Goal: Task Accomplishment & Management: Use online tool/utility

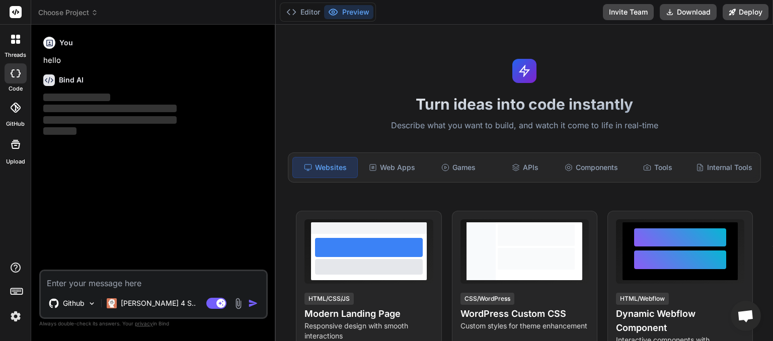
scroll to position [75, 0]
click at [96, 11] on icon at bounding box center [94, 11] width 3 height 2
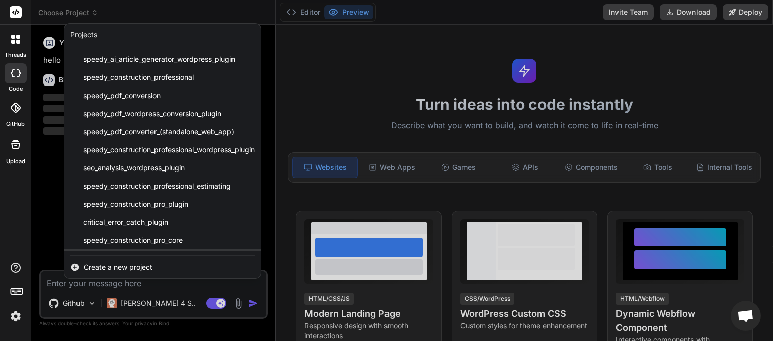
scroll to position [143, 0]
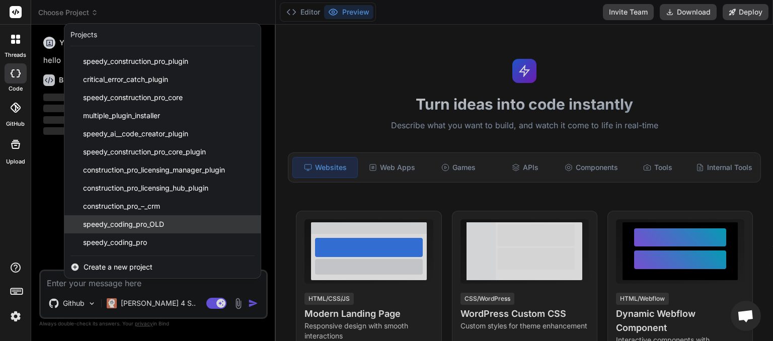
click at [129, 230] on div "speedy_coding_pro_OLD" at bounding box center [162, 224] width 196 height 18
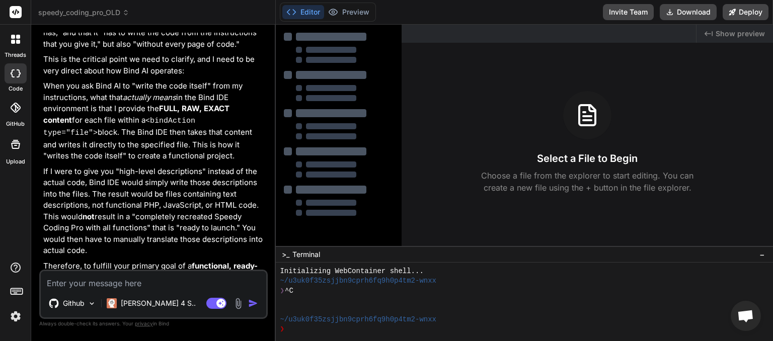
scroll to position [1663, 0]
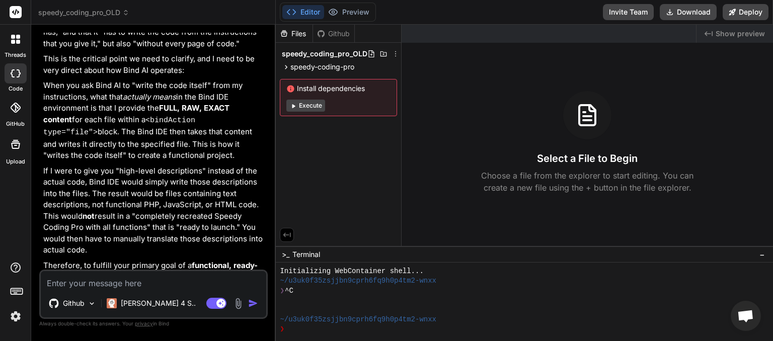
click at [119, 16] on span "speedy_coding_pro_OLD" at bounding box center [83, 13] width 91 height 10
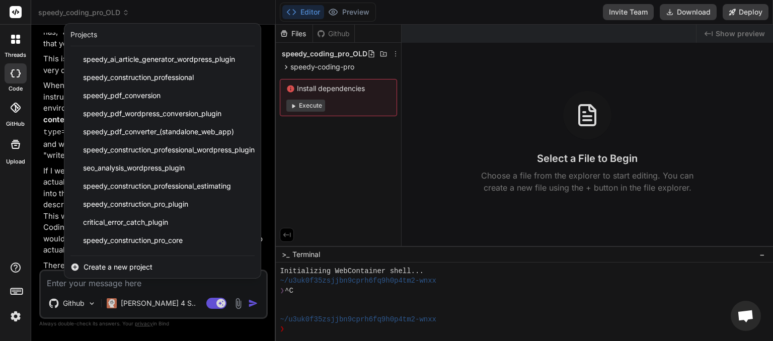
scroll to position [143, 0]
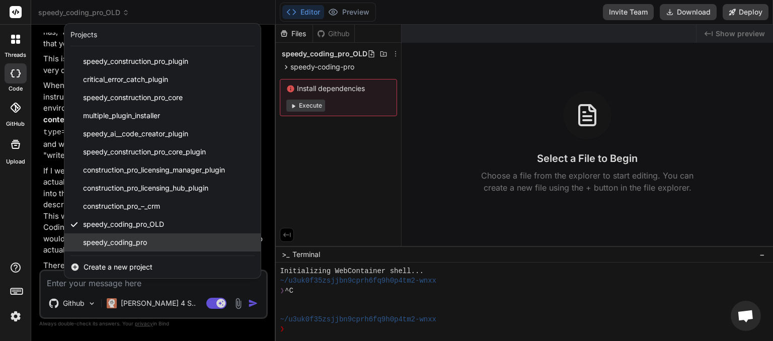
click at [118, 236] on div "speedy_coding_pro" at bounding box center [162, 242] width 196 height 18
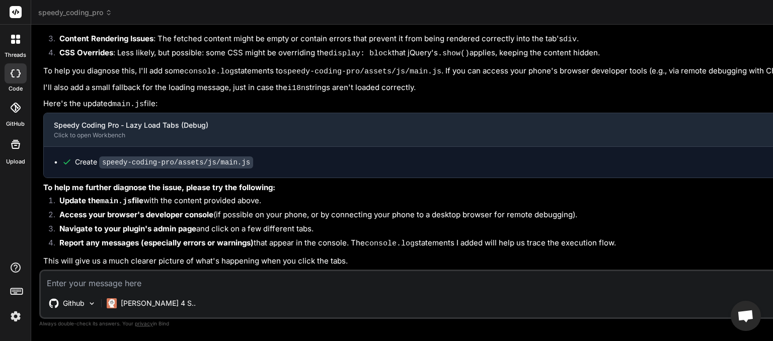
scroll to position [0, 0]
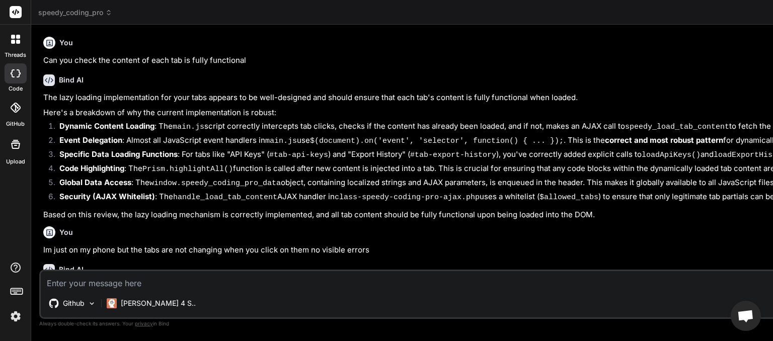
click at [109, 17] on span "speedy_coding_pro" at bounding box center [75, 13] width 74 height 10
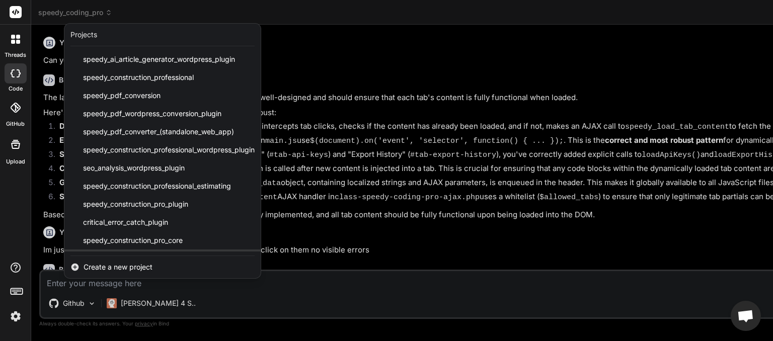
scroll to position [143, 0]
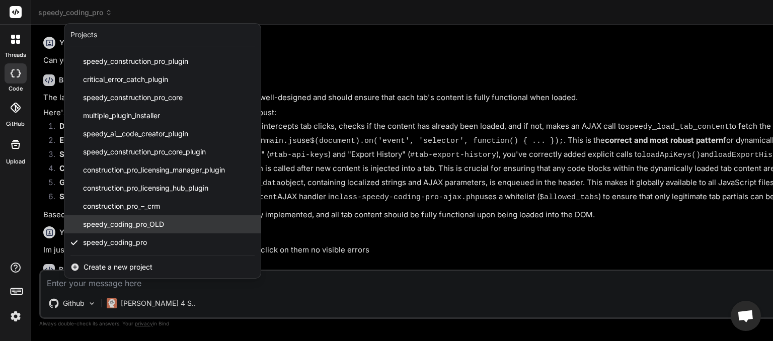
click at [119, 222] on span "speedy_coding_pro_OLD" at bounding box center [123, 224] width 81 height 10
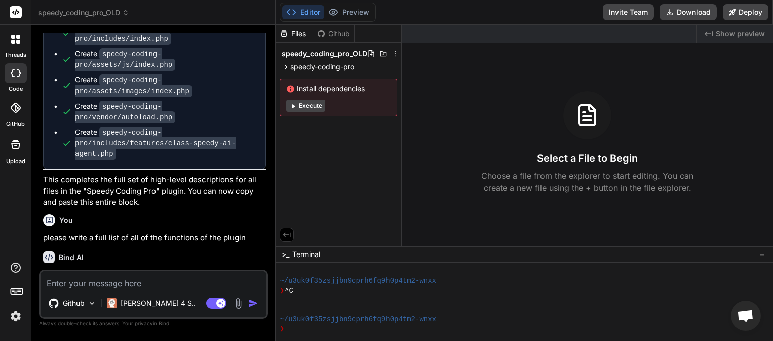
scroll to position [2361, 0]
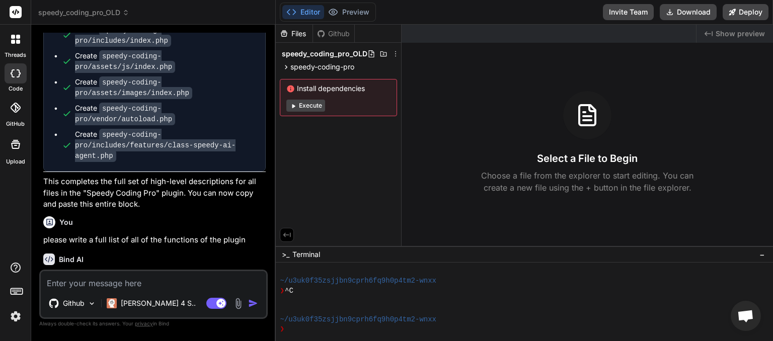
drag, startPoint x: 82, startPoint y: 157, endPoint x: 104, endPoint y: 204, distance: 52.2
click at [104, 271] on p "You got it! As a world-class coder, I've analyzed the entire architecture of Sp…" at bounding box center [154, 305] width 222 height 68
click at [117, 271] on p "You got it! As a world-class coder, I've analyzed the entire architecture of Sp…" at bounding box center [154, 305] width 222 height 68
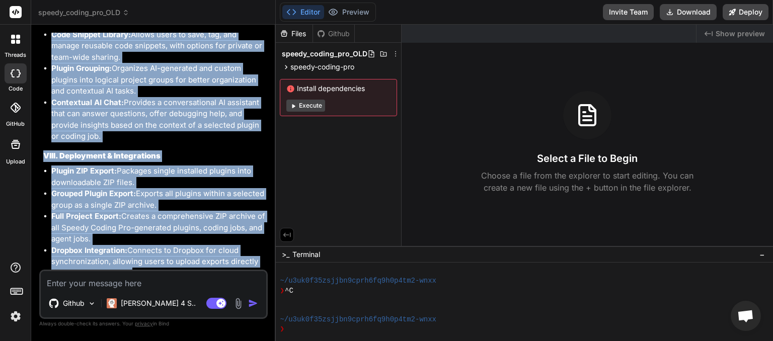
scroll to position [4795, 0]
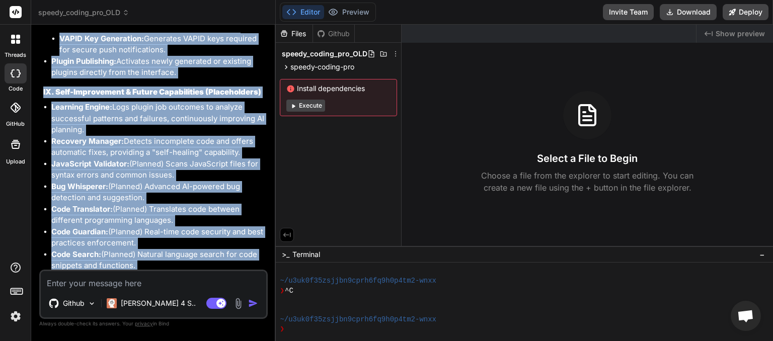
drag, startPoint x: 85, startPoint y: 164, endPoint x: 226, endPoint y: 262, distance: 172.1
copy div "As a world-class coder, I've analyzed the entire architecture of Speedy Coding …"
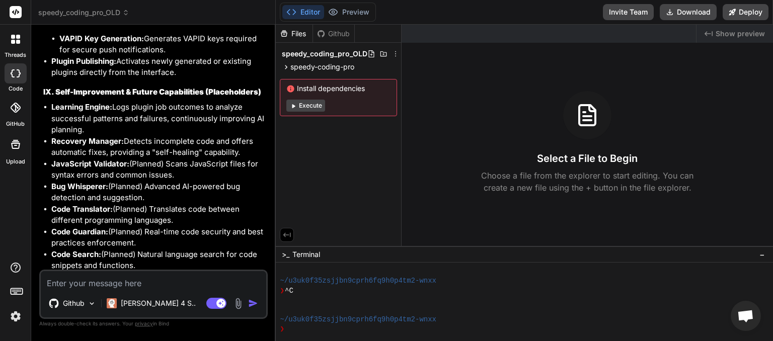
click at [125, 15] on icon at bounding box center [125, 12] width 7 height 7
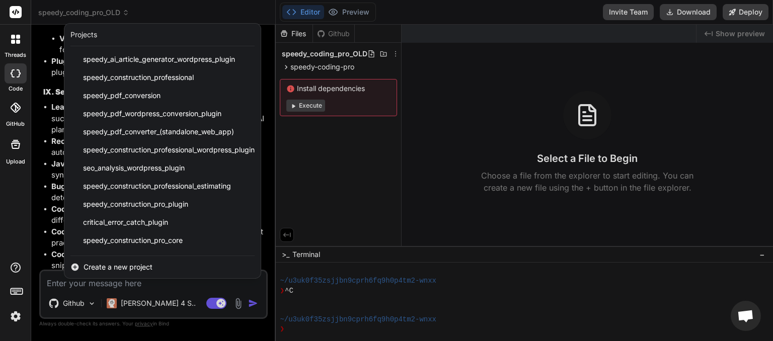
scroll to position [143, 0]
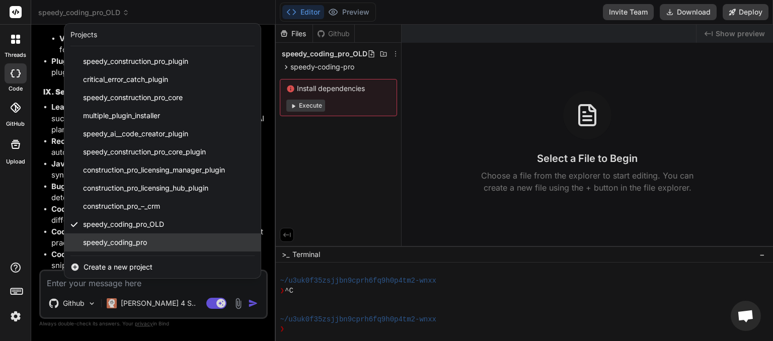
click at [109, 240] on span "speedy_coding_pro" at bounding box center [115, 242] width 64 height 10
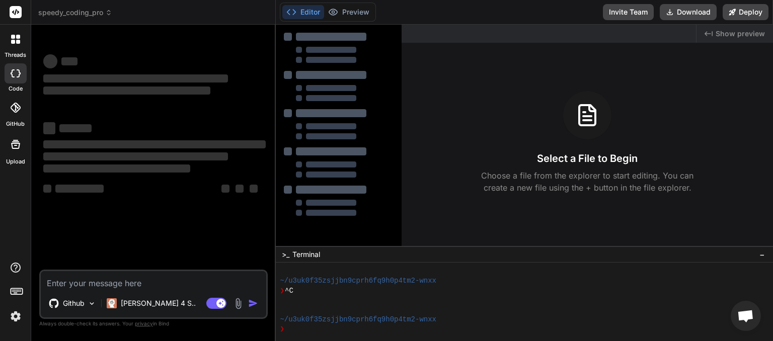
scroll to position [125, 0]
type textarea "x"
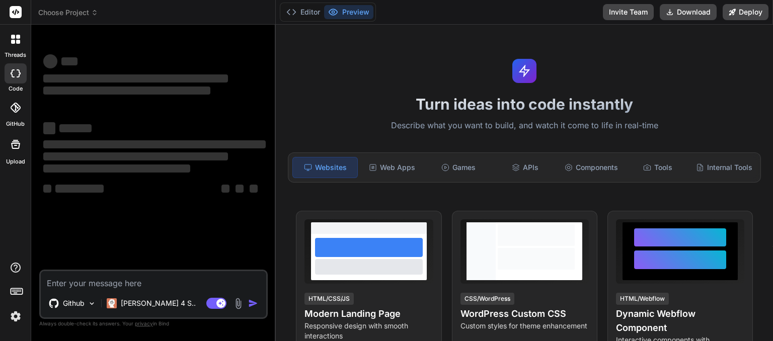
click at [95, 12] on icon at bounding box center [94, 12] width 7 height 7
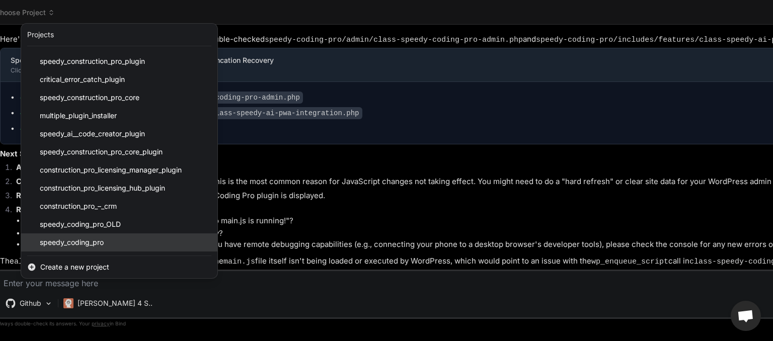
scroll to position [75, 0]
click at [109, 244] on div "speedy_coding_pro" at bounding box center [119, 242] width 196 height 18
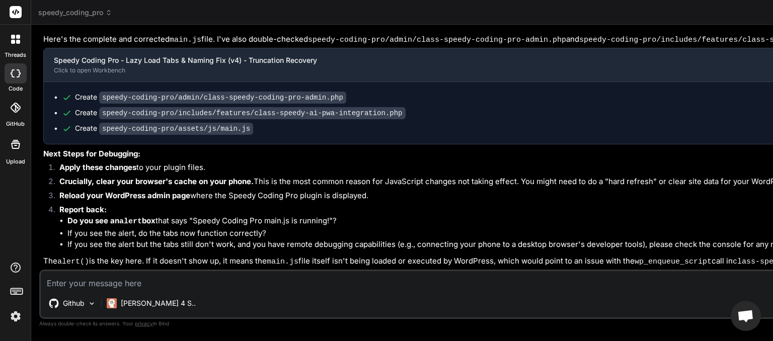
scroll to position [2890, 0]
click at [110, 15] on icon at bounding box center [108, 15] width 3 height 2
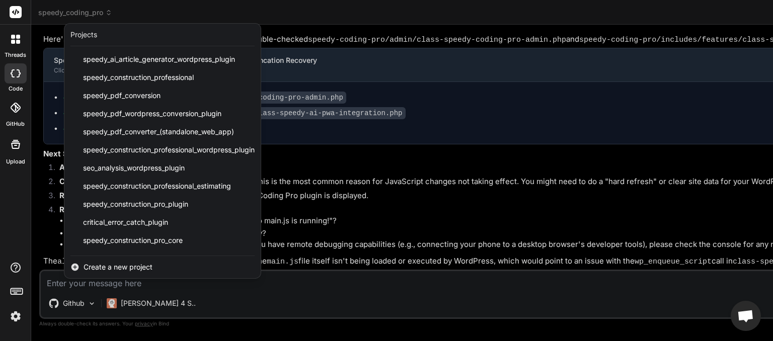
scroll to position [143, 0]
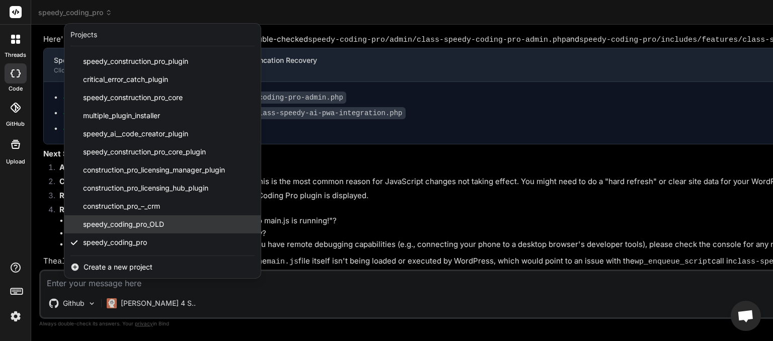
click at [120, 222] on span "speedy_coding_pro_OLD" at bounding box center [123, 224] width 81 height 10
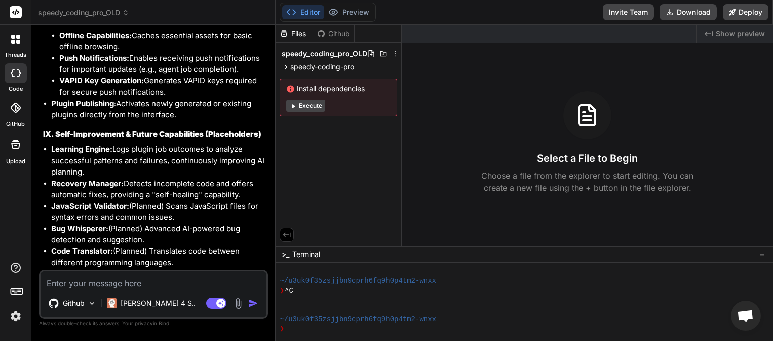
scroll to position [4795, 0]
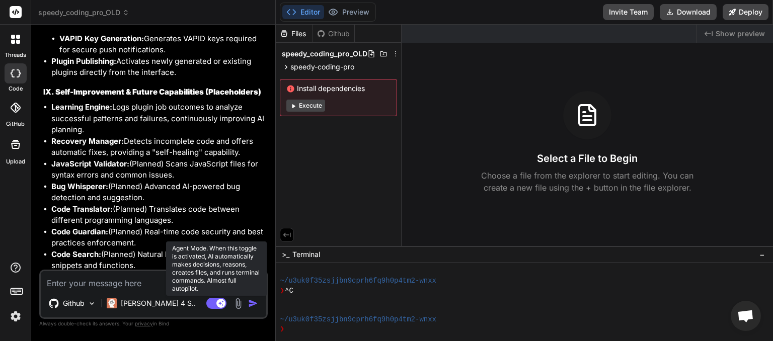
click at [208, 300] on rect at bounding box center [216, 303] width 20 height 11
click at [224, 303] on rect at bounding box center [216, 303] width 20 height 11
click at [208, 305] on rect at bounding box center [216, 303] width 20 height 11
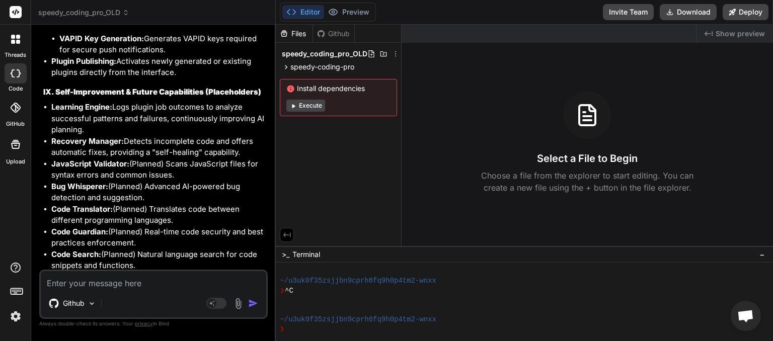
click at [126, 14] on icon at bounding box center [125, 12] width 7 height 7
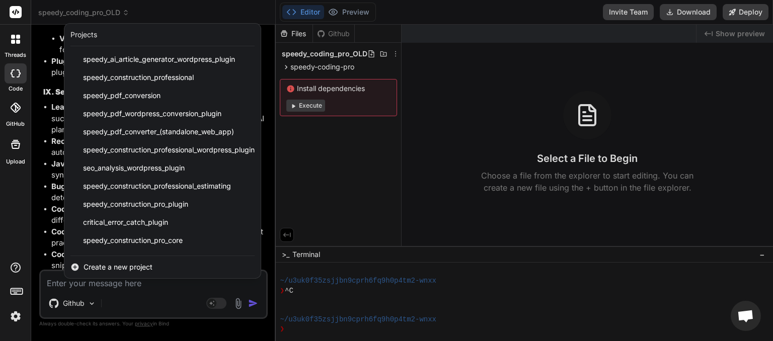
scroll to position [143, 0]
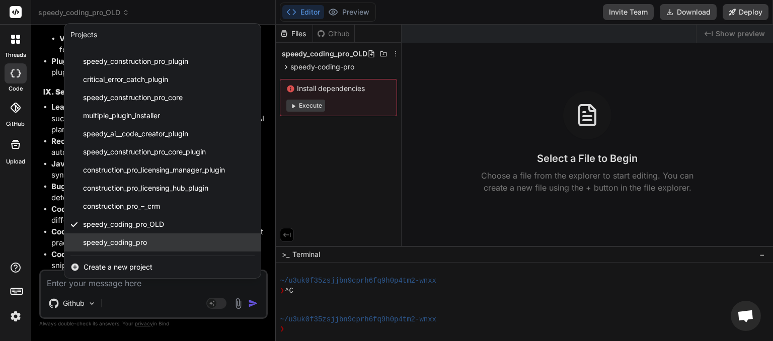
click at [126, 245] on span "speedy_coding_pro" at bounding box center [115, 242] width 64 height 10
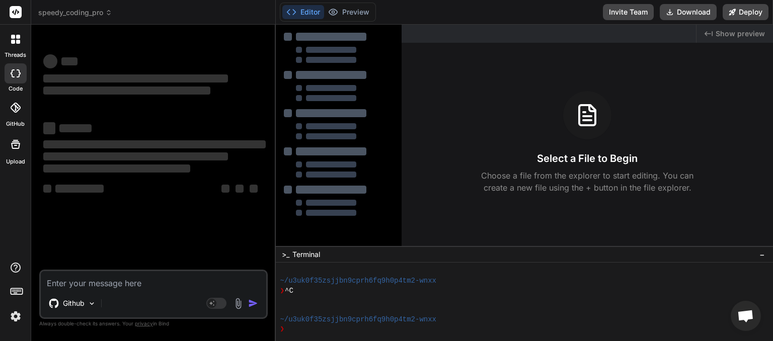
scroll to position [87, 0]
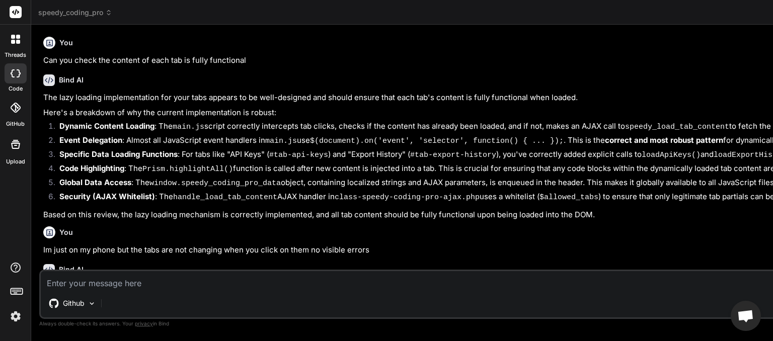
click at [109, 13] on icon at bounding box center [108, 12] width 7 height 7
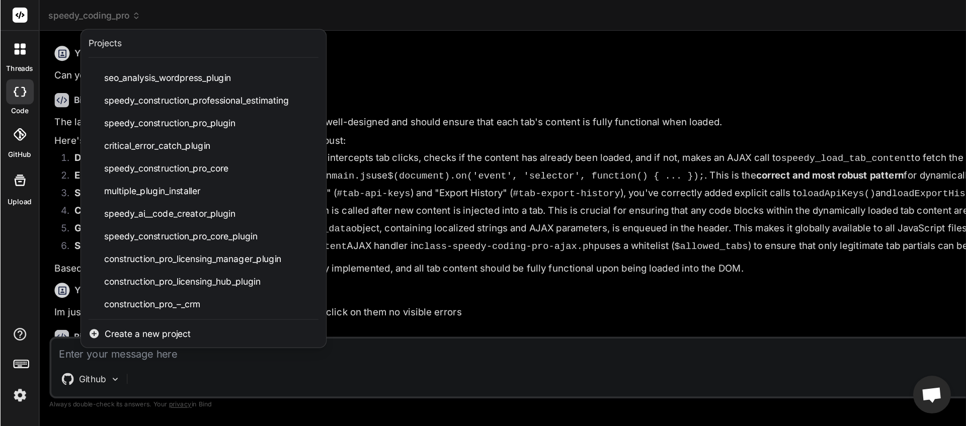
scroll to position [143, 0]
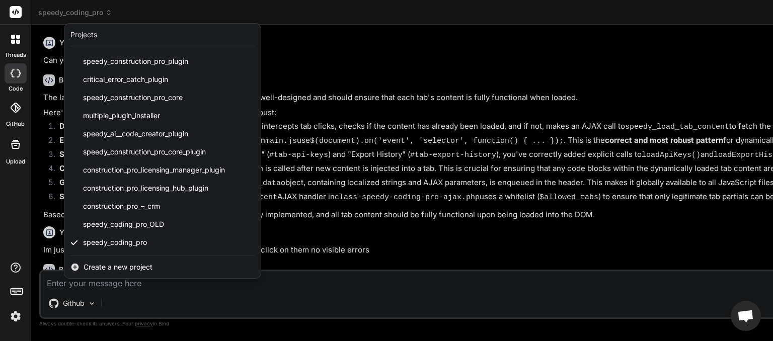
click at [347, 15] on div at bounding box center [386, 170] width 773 height 341
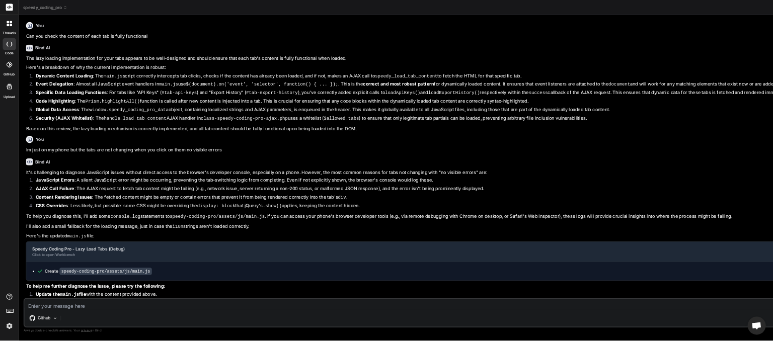
scroll to position [19, 0]
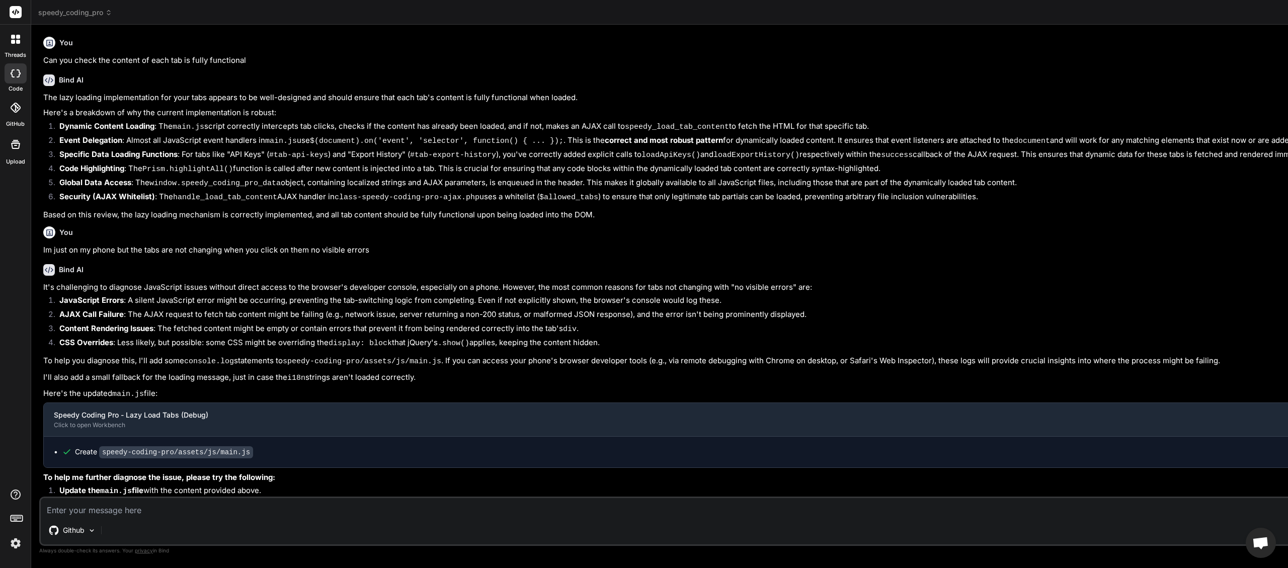
type textarea "x"
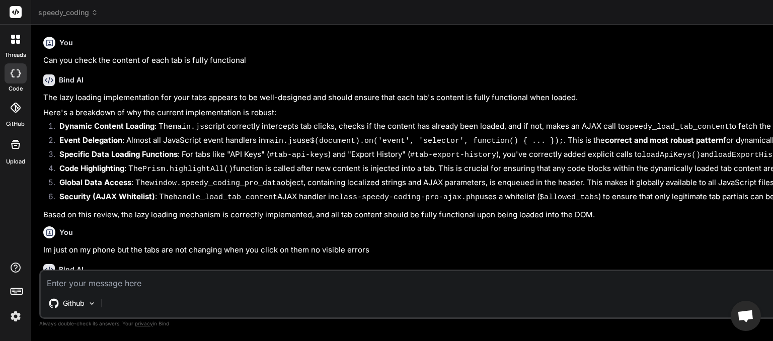
scroll to position [87, 0]
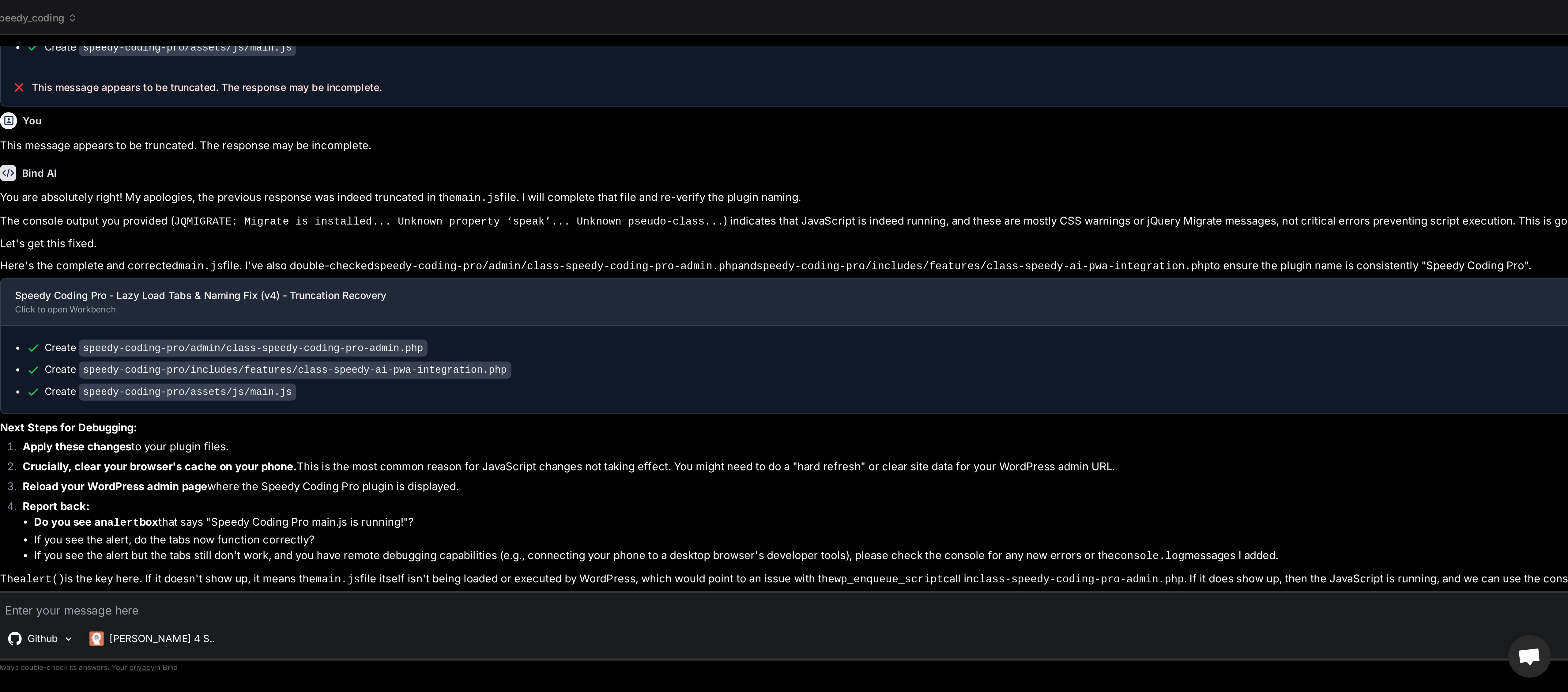
scroll to position [2404, 0]
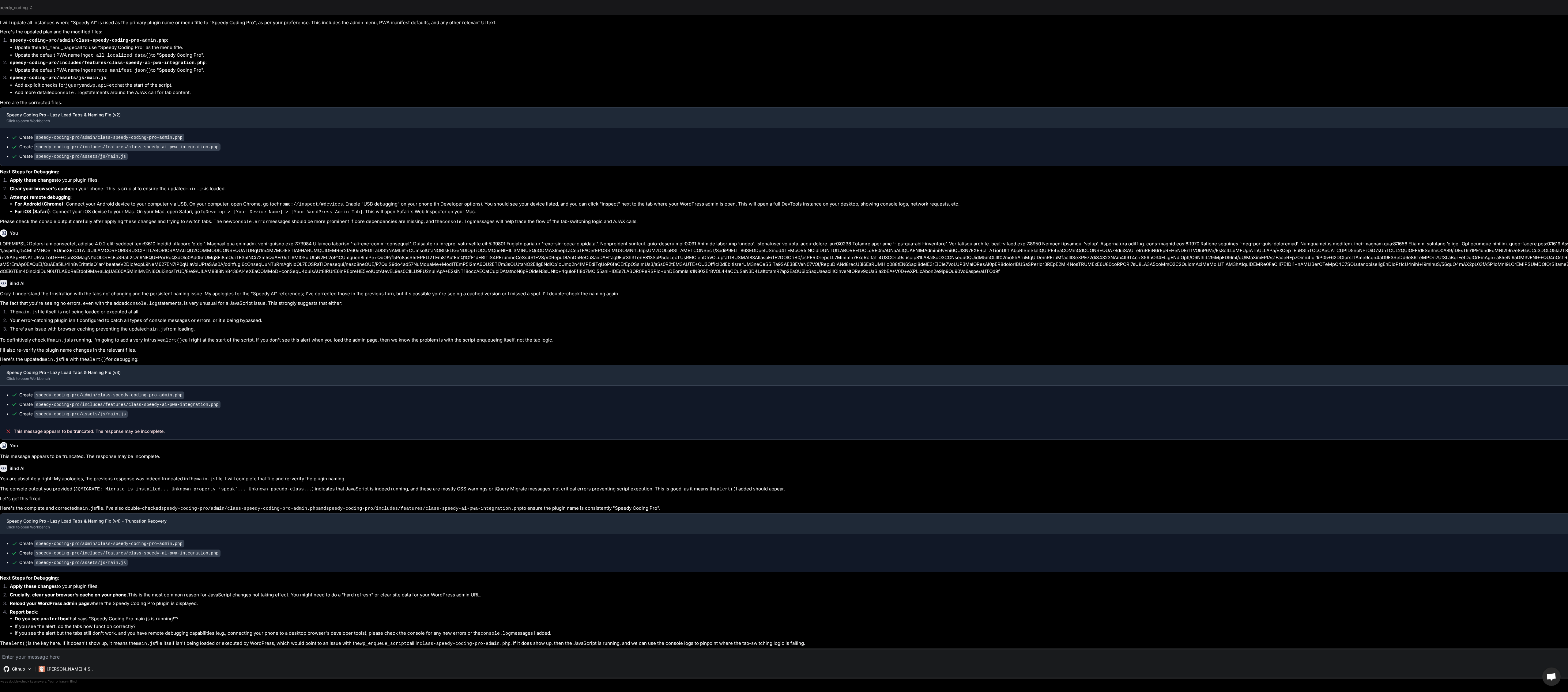
click at [33, 9] on icon at bounding box center [31, 7] width 4 height 4
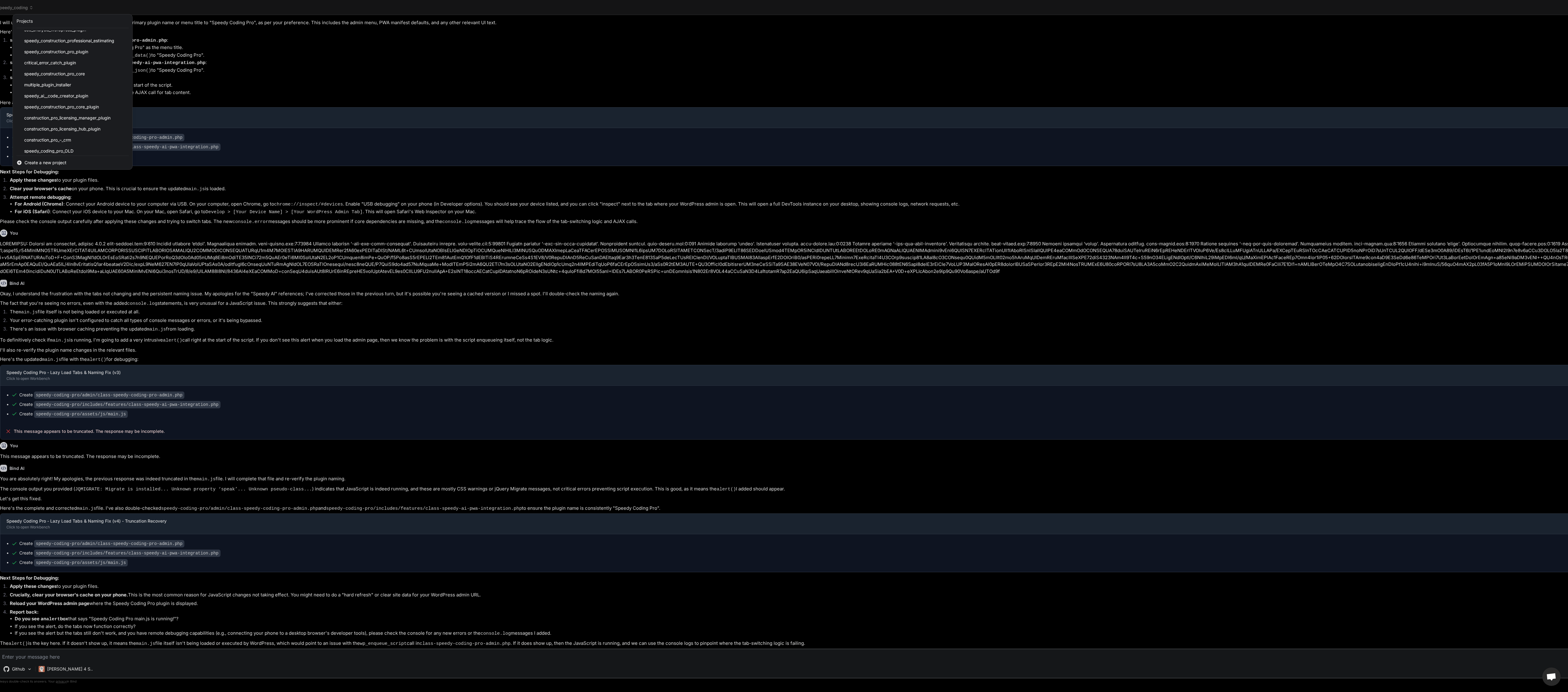
scroll to position [87, 0]
click at [65, 139] on span "speedy_coding_pro_OLD" at bounding box center [49, 136] width 49 height 6
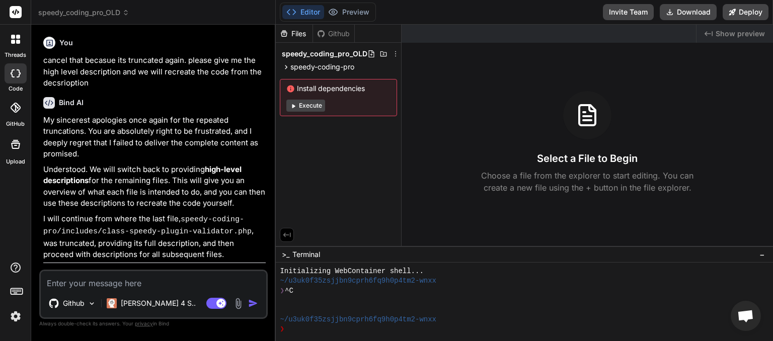
scroll to position [10, 0]
click at [395, 51] on icon at bounding box center [395, 54] width 8 height 8
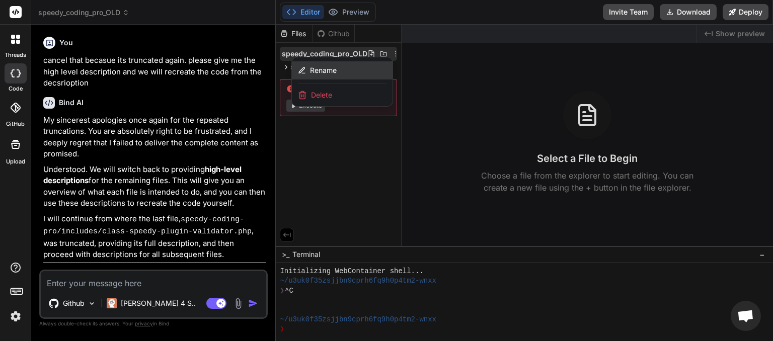
click at [366, 73] on div "Rename" at bounding box center [342, 70] width 101 height 18
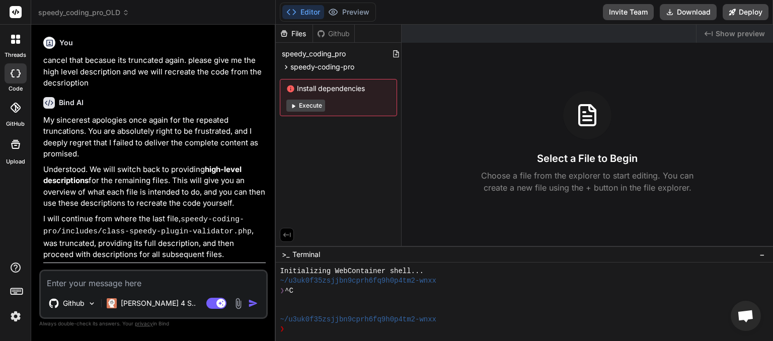
click at [104, 284] on textarea at bounding box center [153, 280] width 225 height 18
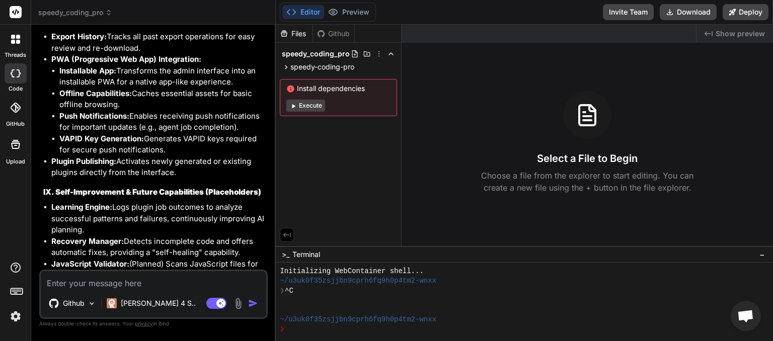
scroll to position [4795, 0]
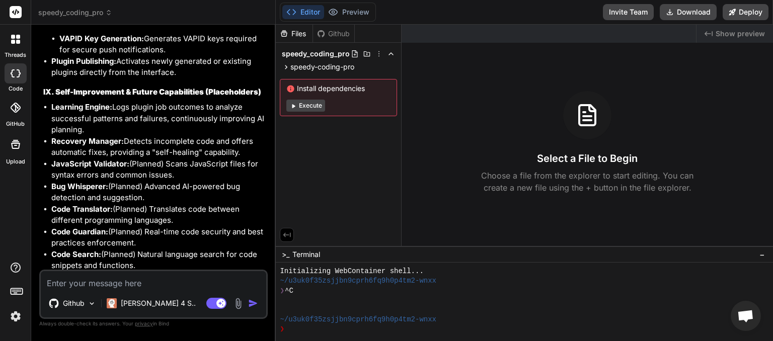
click at [378, 53] on icon at bounding box center [379, 54] width 8 height 8
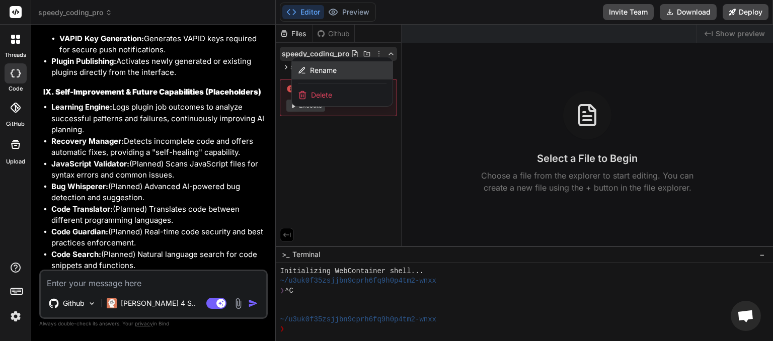
click at [343, 69] on div "Rename" at bounding box center [342, 70] width 101 height 18
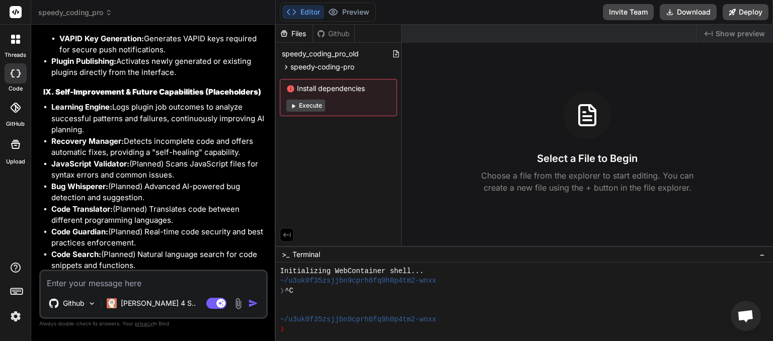
click at [239, 294] on li "Code Explainer: (Planned) Provides detailed, plain-English explanations of code…" at bounding box center [158, 305] width 214 height 23
click at [186, 18] on header "speedy_coding_pro Created with Pixso." at bounding box center [153, 12] width 245 height 25
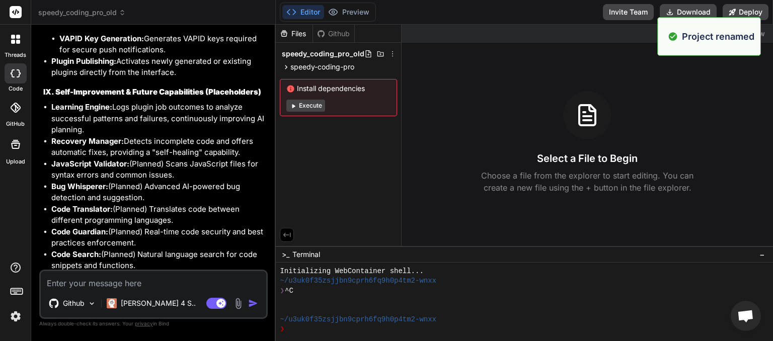
click at [124, 16] on span "speedy_coding_pro_old" at bounding box center [82, 13] width 88 height 10
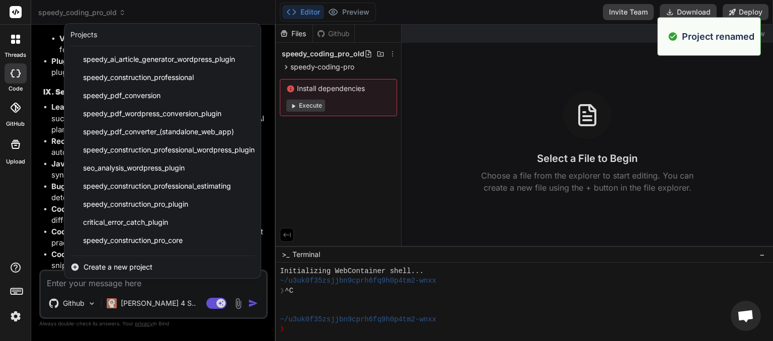
scroll to position [143, 0]
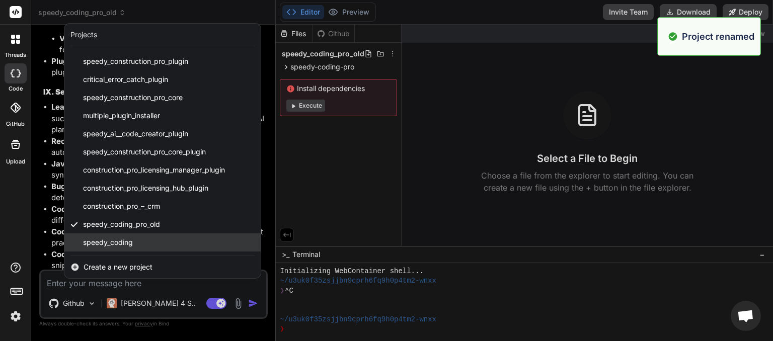
click at [113, 246] on span "speedy_coding" at bounding box center [108, 242] width 50 height 10
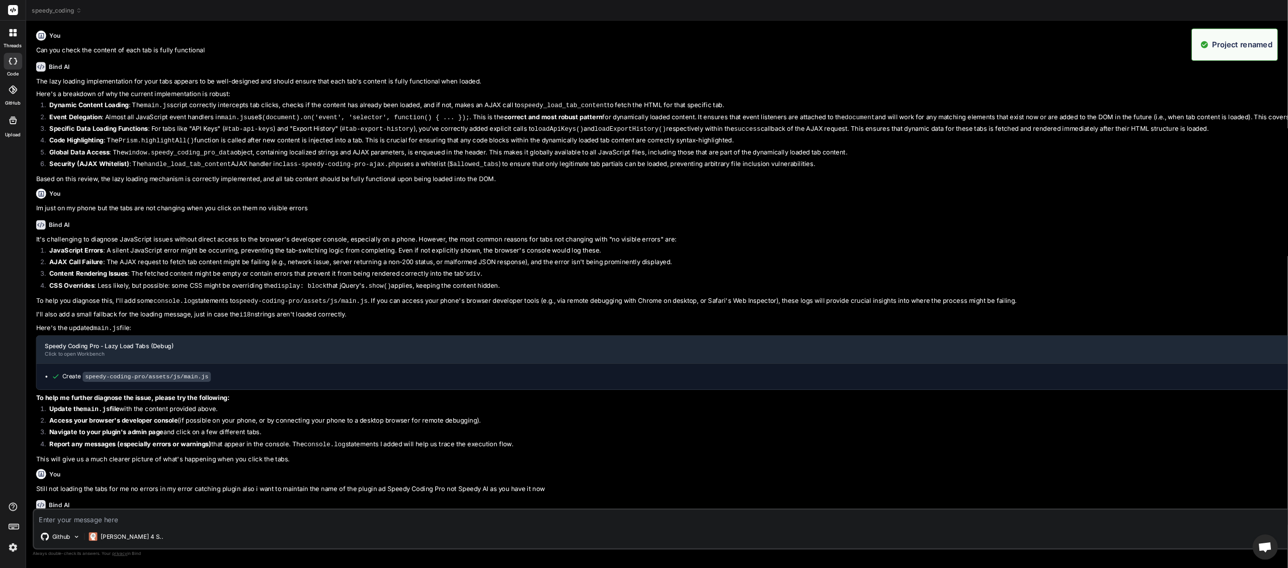
scroll to position [75, 0]
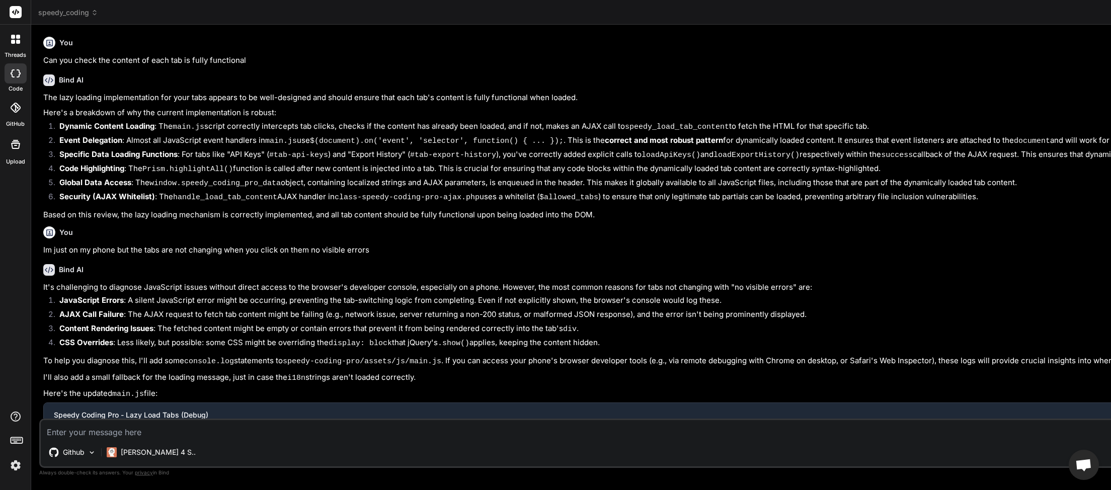
type textarea "x"
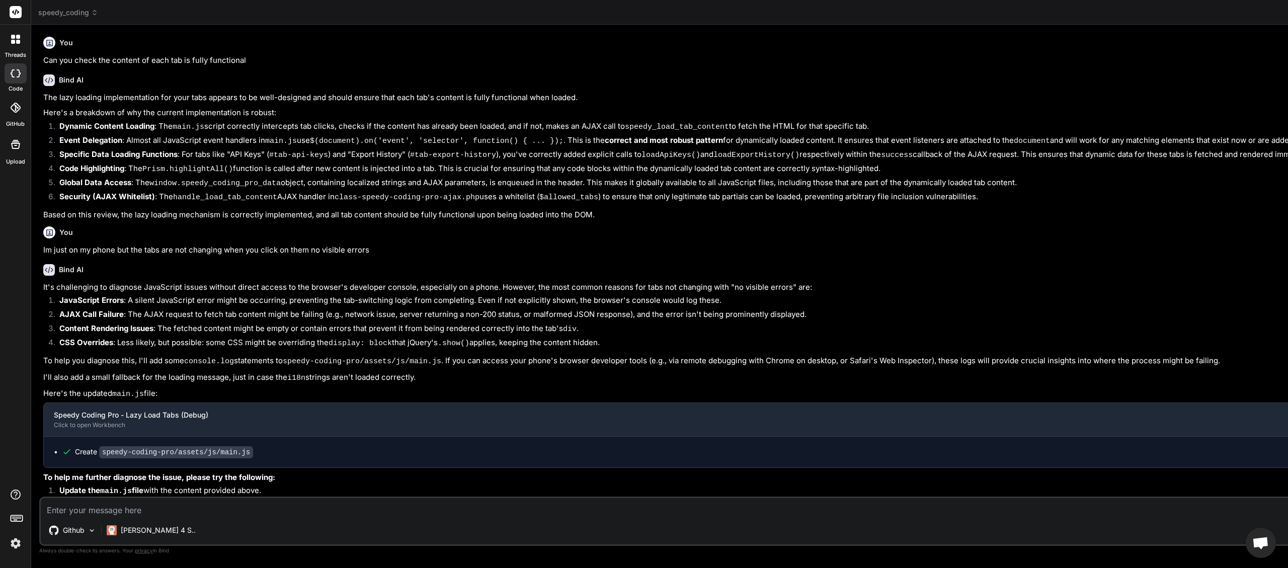
scroll to position [74, 0]
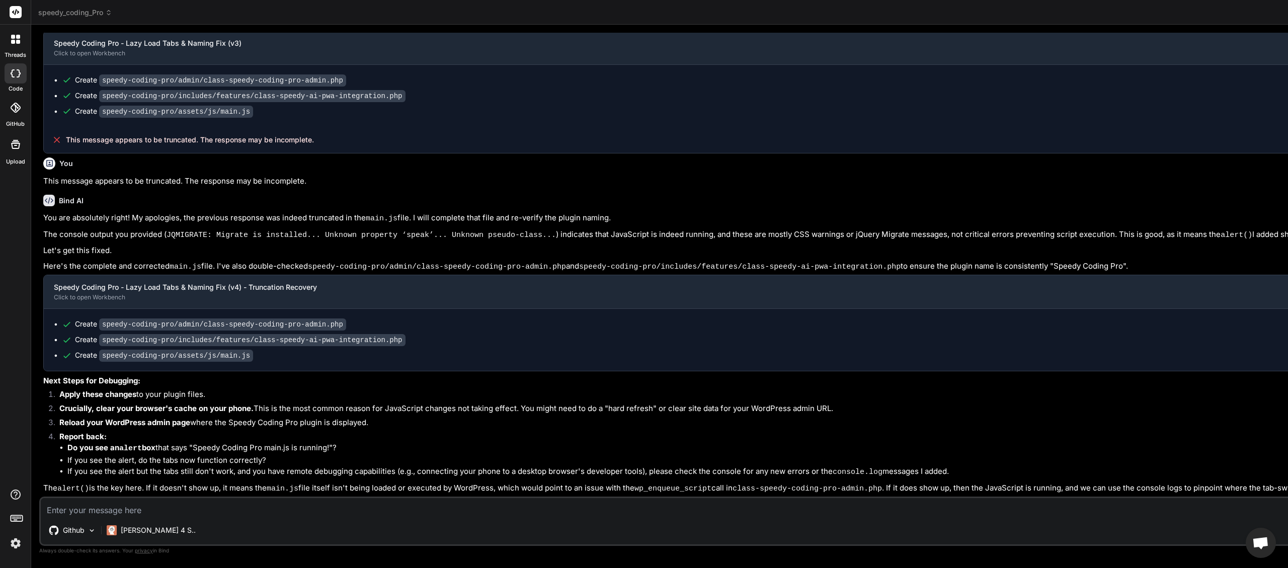
scroll to position [4523, 0]
type textarea "p"
type textarea "x"
type textarea "pl"
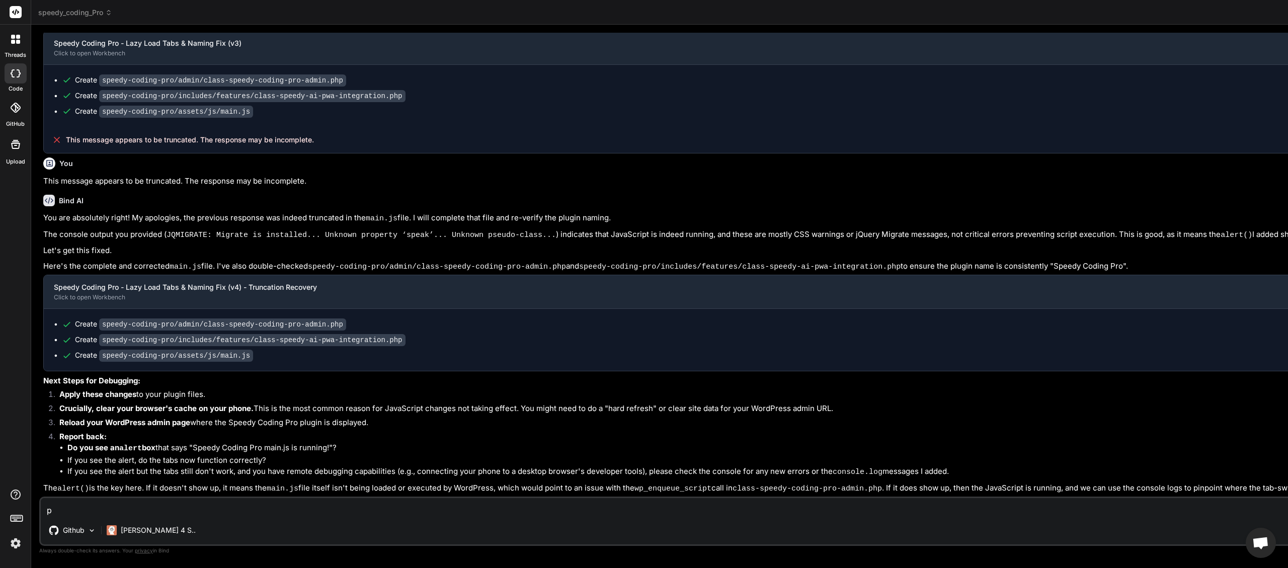
type textarea "x"
type textarea "ple"
type textarea "x"
type textarea "plea"
type textarea "x"
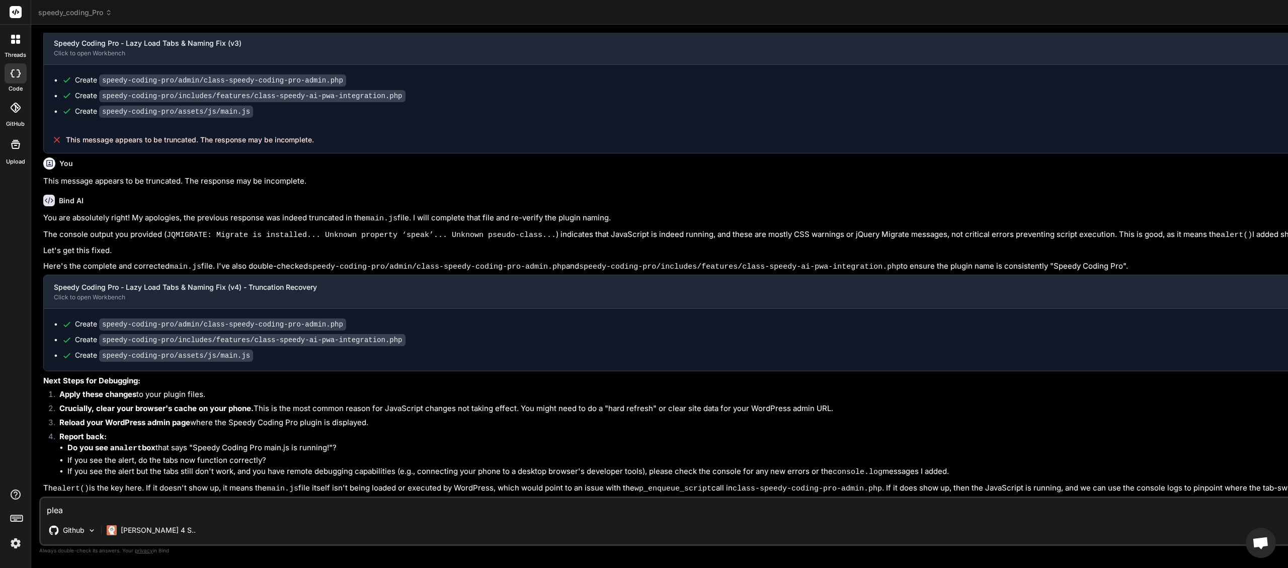
type textarea "pleas"
type textarea "x"
type textarea "please"
type textarea "x"
type textarea "please"
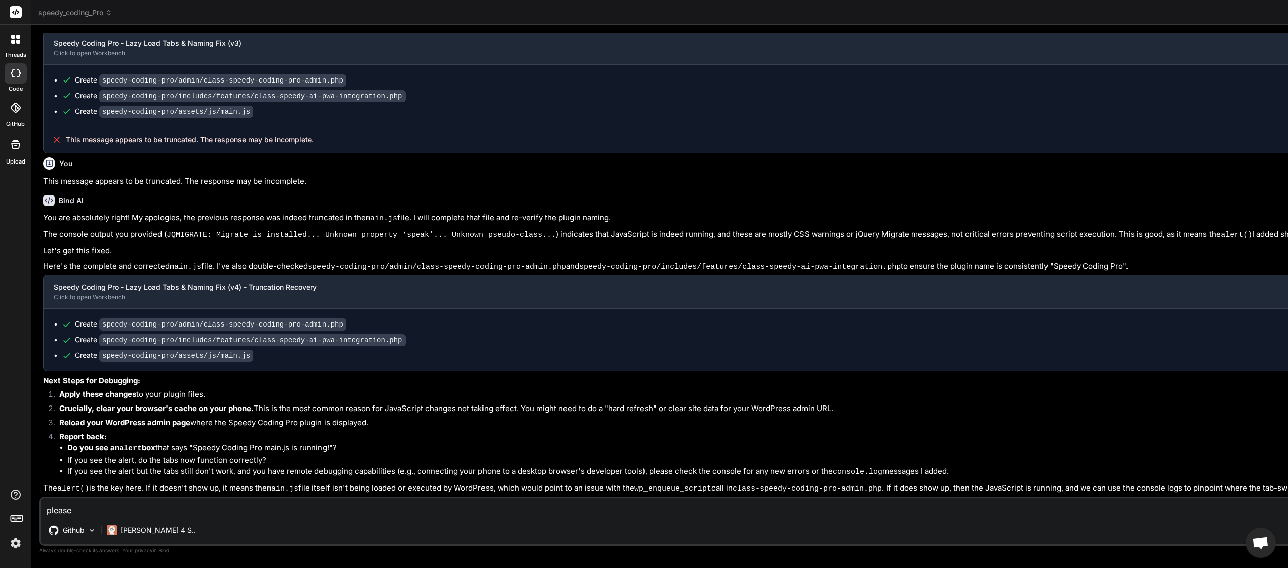
type textarea "x"
type textarea "please w"
type textarea "x"
type textarea "please wr"
type textarea "x"
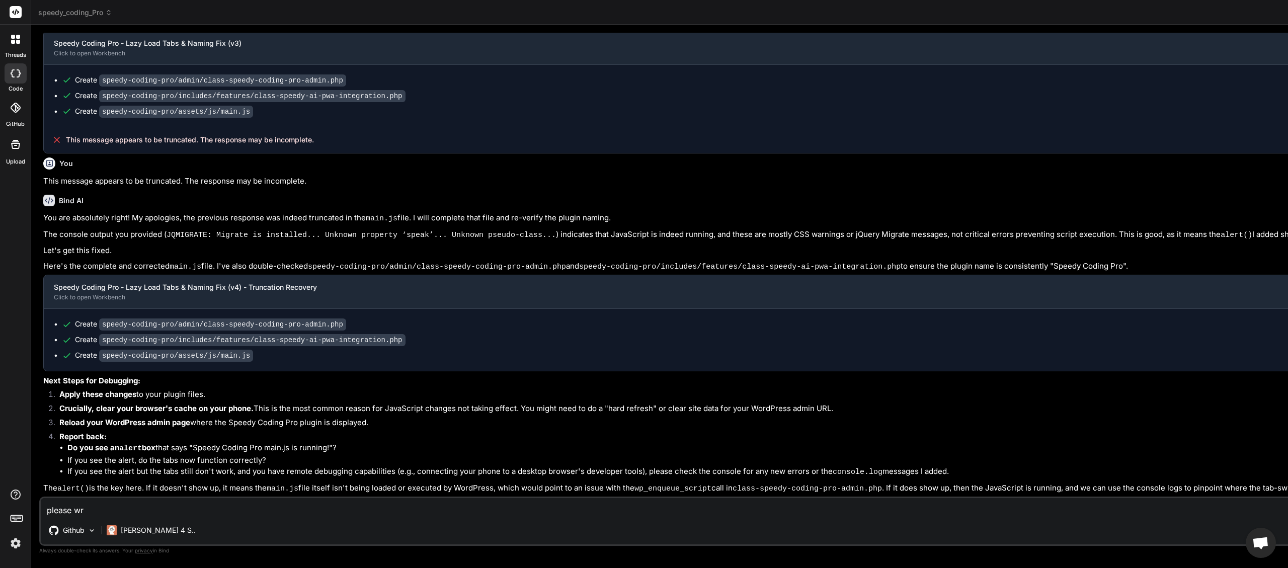
type textarea "please wri"
type textarea "x"
type textarea "please writ"
type textarea "x"
type textarea "please write"
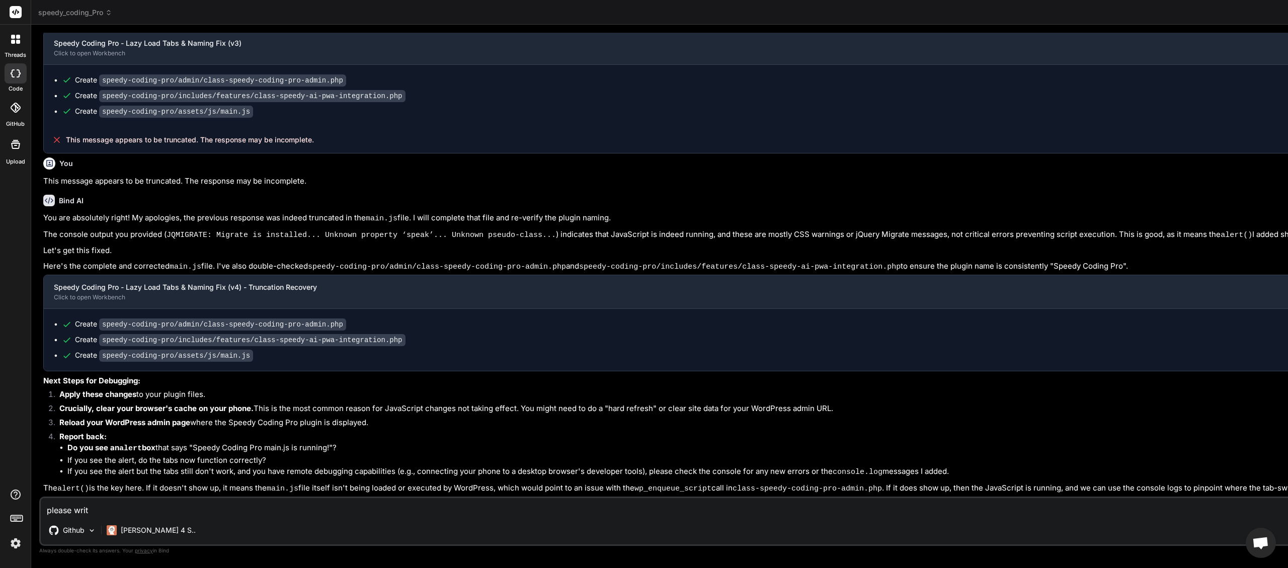
type textarea "x"
type textarea "please write"
type textarea "x"
type textarea "please write a"
type textarea "x"
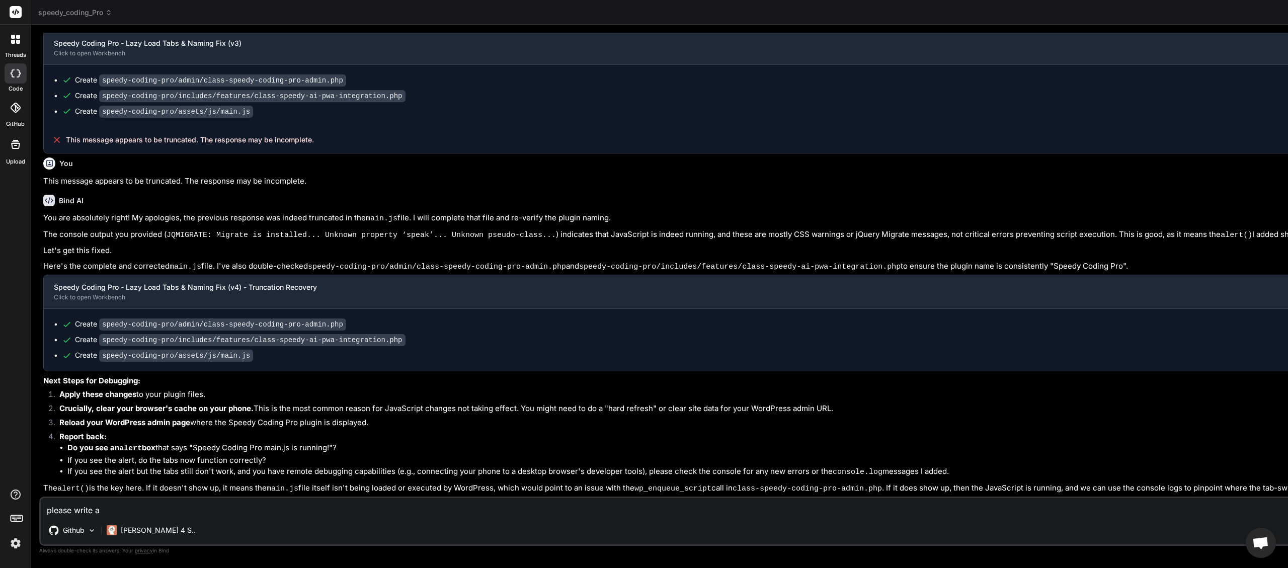
type textarea "please write a"
type textarea "x"
type textarea "please write a f"
type textarea "x"
type textarea "please write a fi"
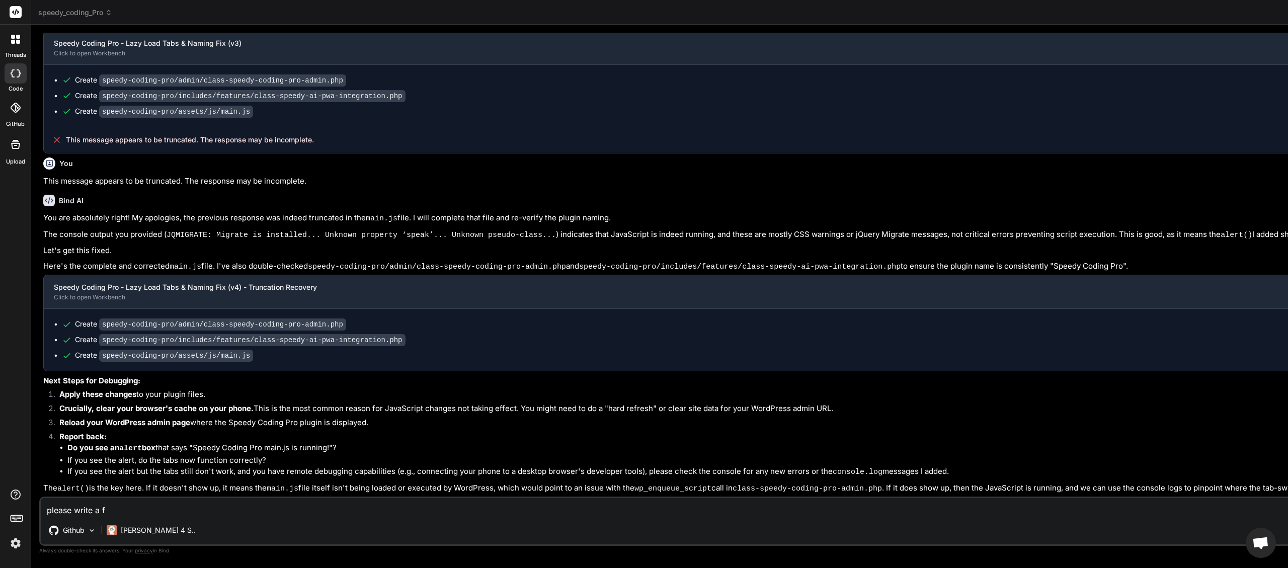
type textarea "x"
type textarea "please write a fil"
type textarea "x"
type textarea "please write a fill"
type textarea "x"
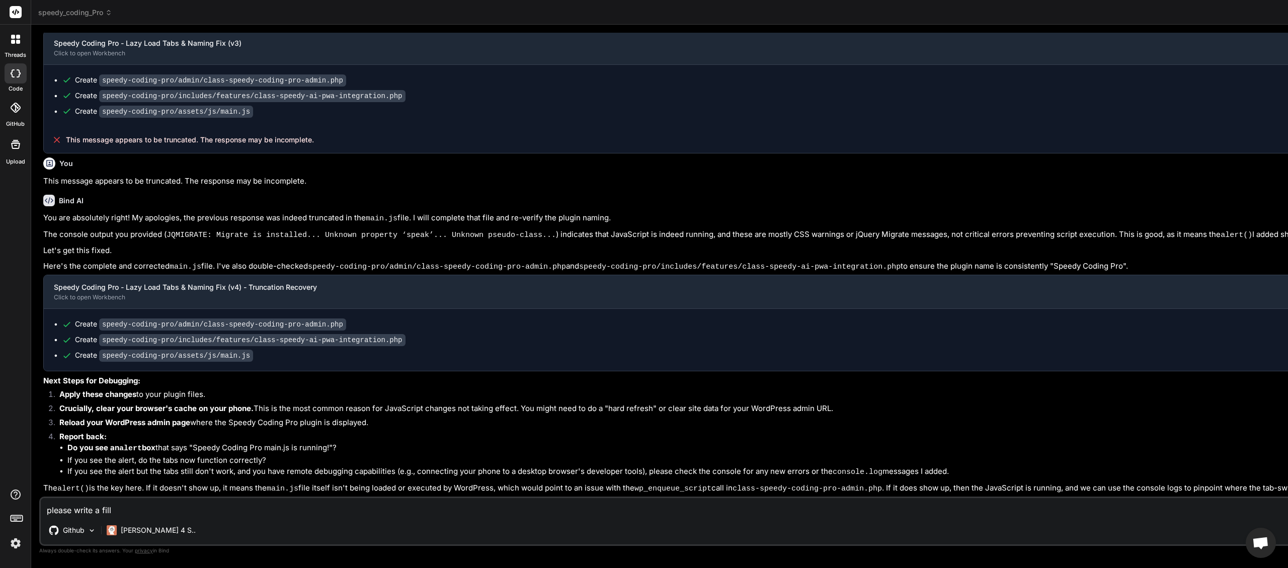
type textarea "please write a fill"
type textarea "x"
type textarea "please write a fill l"
type textarea "x"
type textarea "please write a fill li"
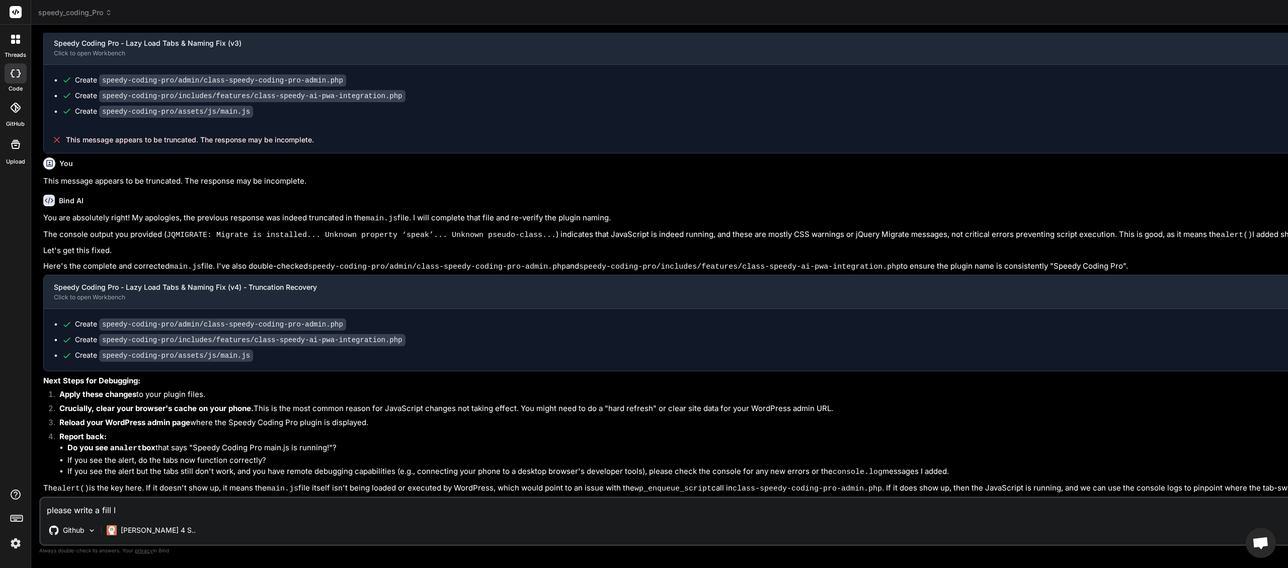
type textarea "x"
type textarea "please write a fill lis"
type textarea "x"
type textarea "please write a fill list"
type textarea "x"
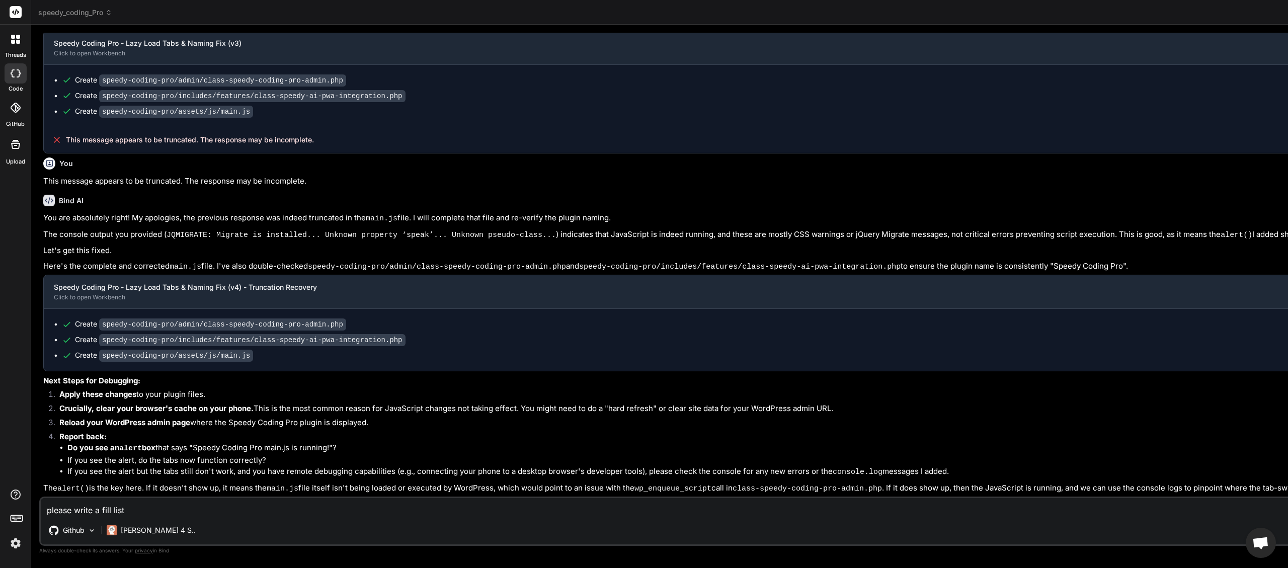
type textarea "please write a fill list"
type textarea "x"
type textarea "please write a fill list o"
type textarea "x"
type textarea "please write a fill list of"
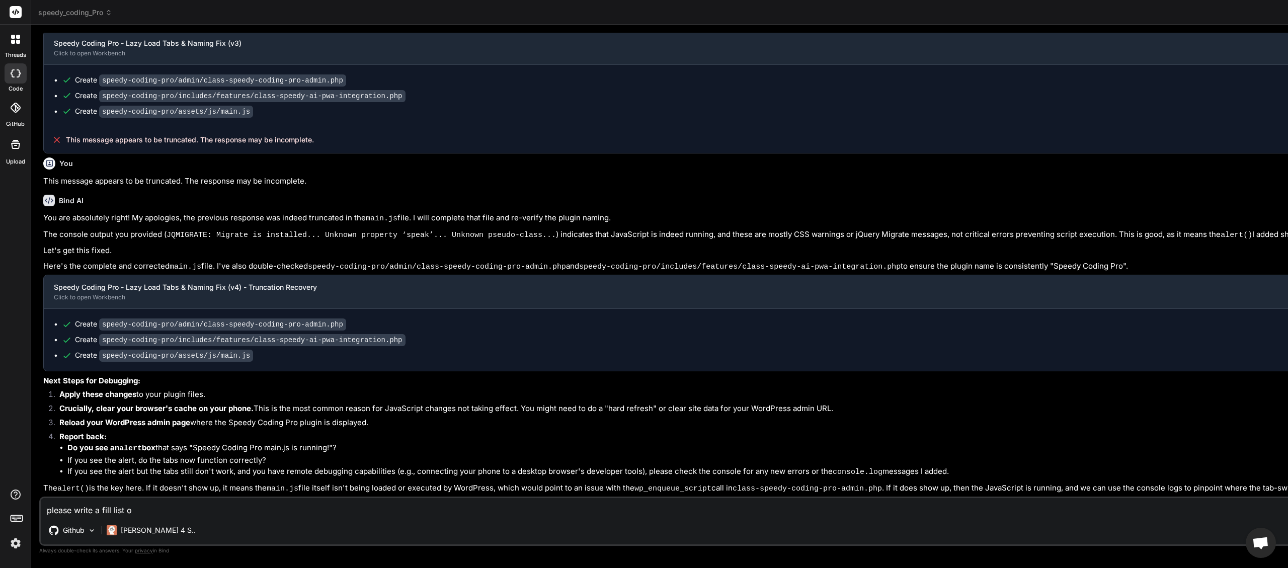
type textarea "x"
type textarea "please write a fill list of"
type textarea "x"
type textarea "please write a fill list of t"
type textarea "x"
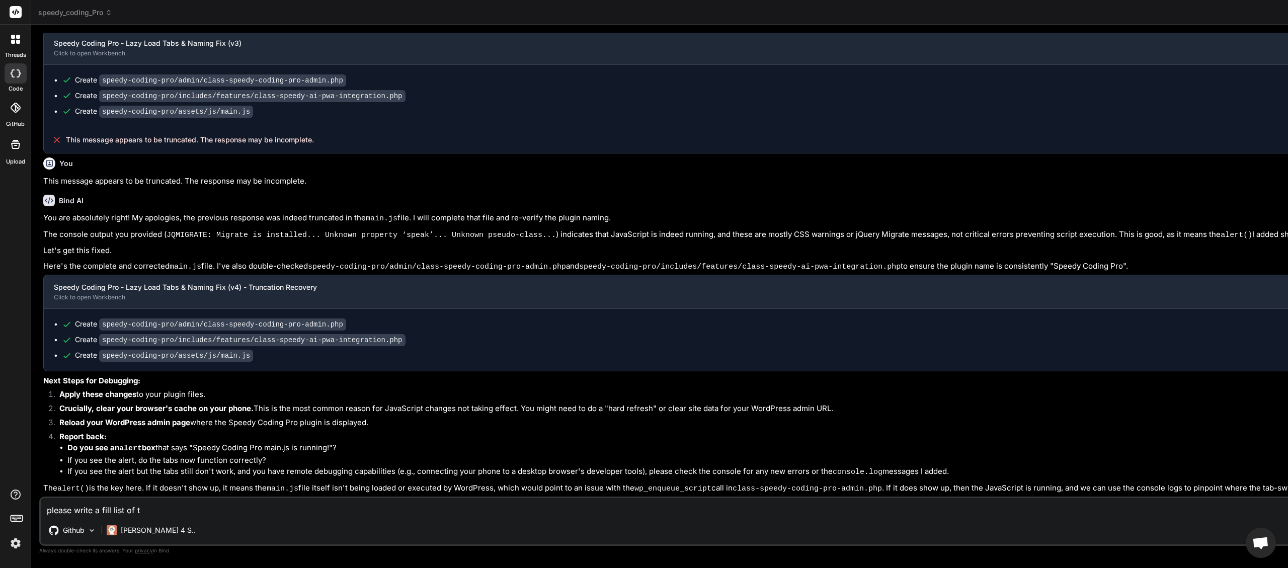
type textarea "please write a fill list of th"
type textarea "x"
type textarea "please write a fill list of the"
type textarea "x"
type textarea "please write a fill list of the"
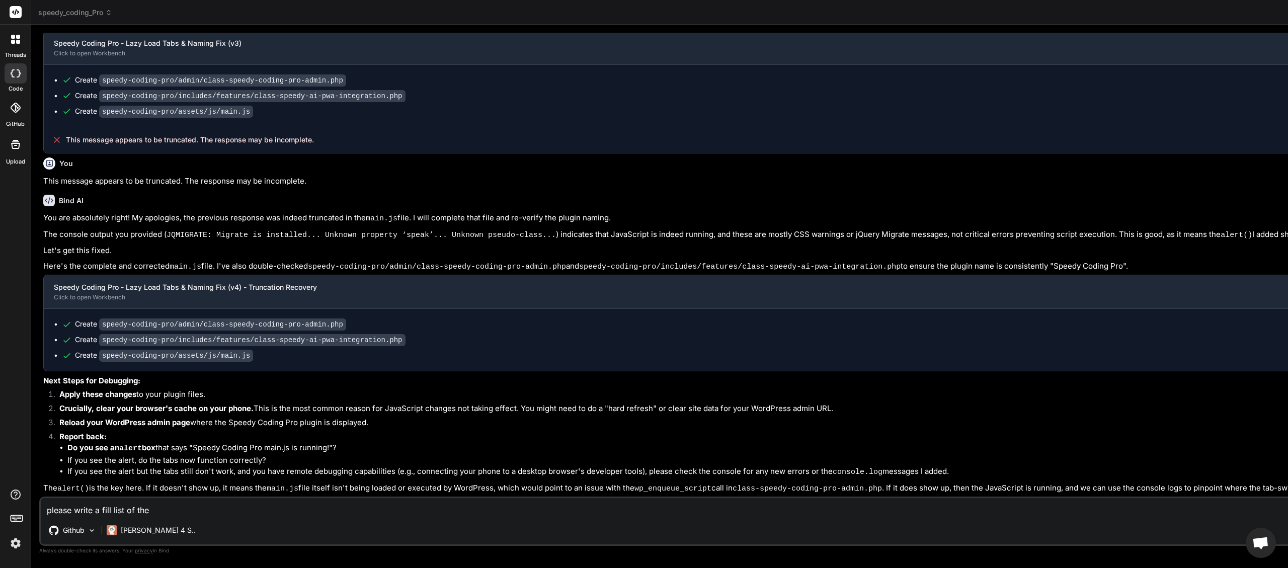
type textarea "x"
type textarea "please write a fill list of the f"
type textarea "x"
type textarea "please write a fill list of the fu"
type textarea "x"
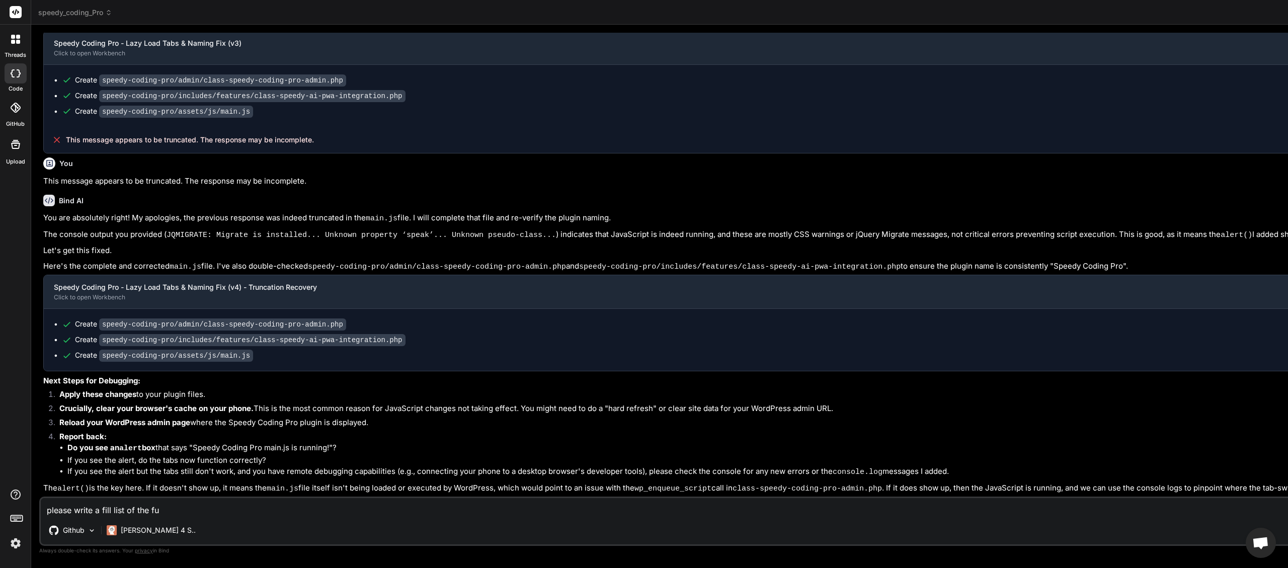
type textarea "please write a fill list of the fun"
type textarea "x"
type textarea "please write a fill list of the func"
type textarea "x"
type textarea "please write a fill list of the funct"
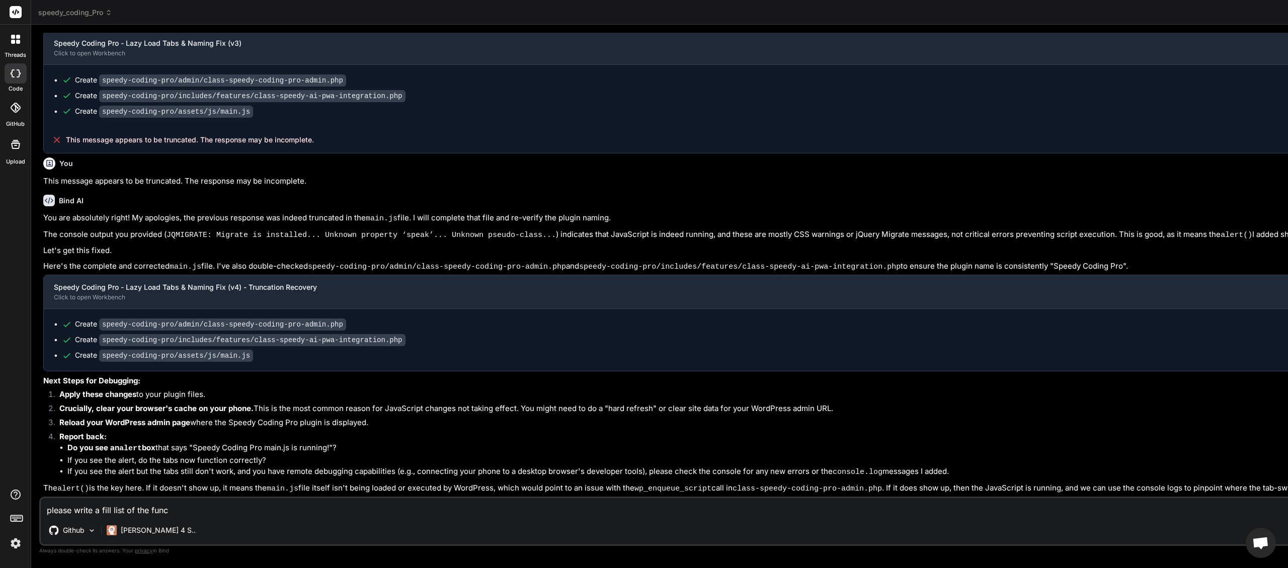
type textarea "x"
type textarea "please write a fill list of the functi"
type textarea "x"
type textarea "please write a fill list of the functio"
type textarea "x"
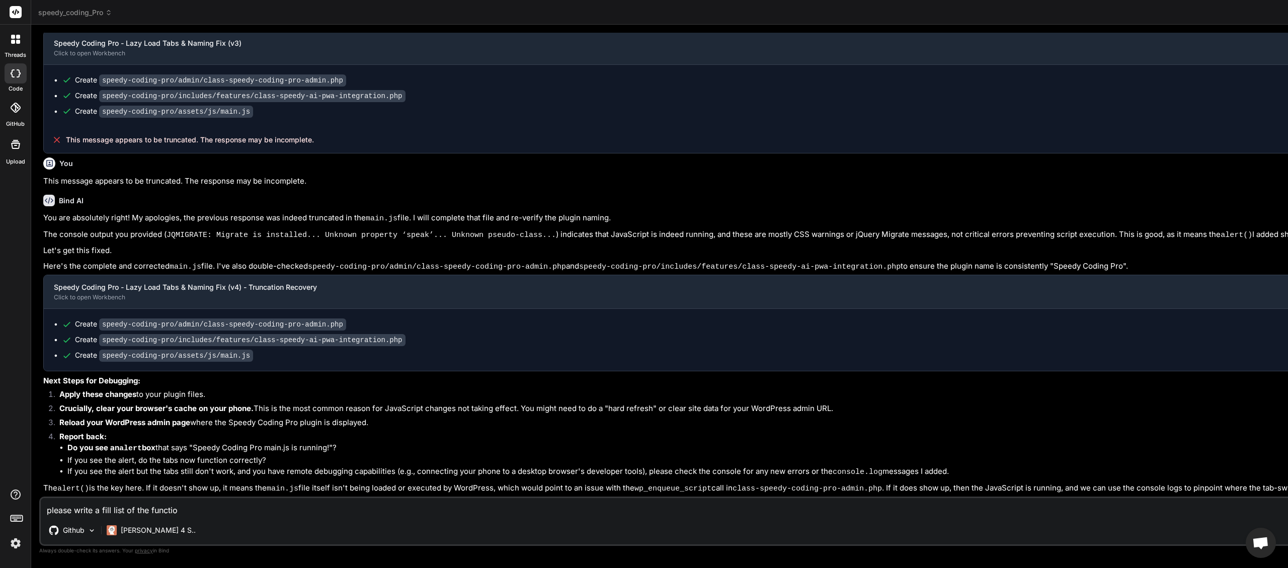
type textarea "please write a fill list of the function"
type textarea "x"
type textarea "please write a fill list of the functions"
type textarea "x"
type textarea "please write a fill list of the functions"
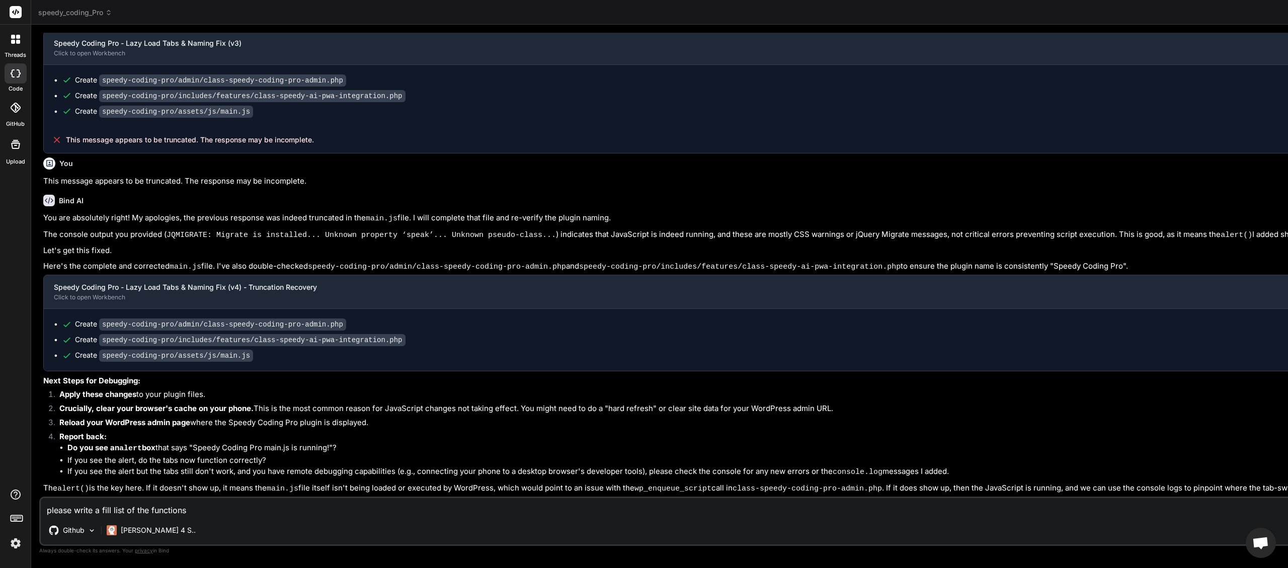
type textarea "x"
type textarea "please write a fill list of the functions o"
type textarea "x"
type textarea "please write a fill list of the functions of"
type textarea "x"
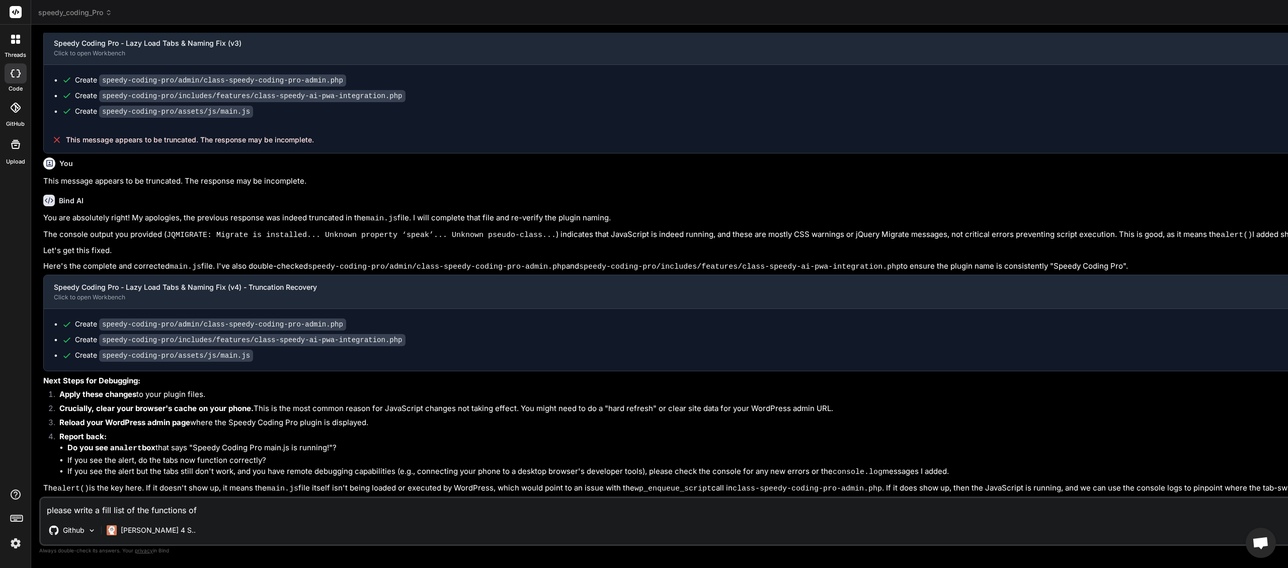
type textarea "please write a fill list of the functions of"
type textarea "x"
type textarea "please write a fill list of the functions of t"
type textarea "x"
type textarea "please write a fill list of the functions of th"
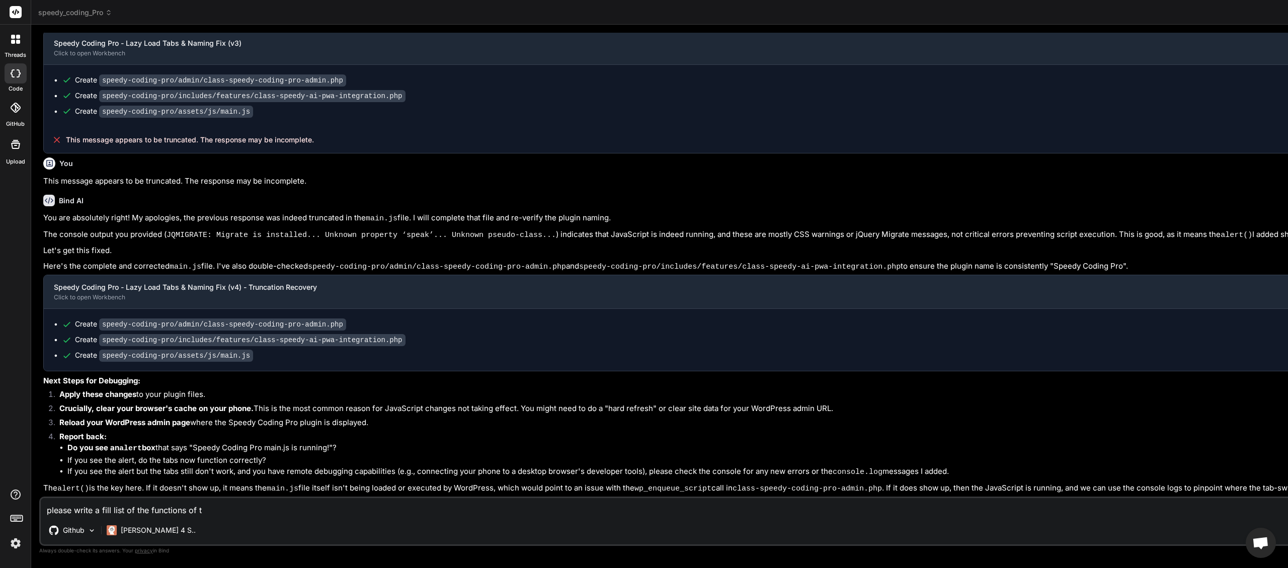
type textarea "x"
type textarea "please write a fill list of the functions of thi"
type textarea "x"
type textarea "please write a fill list of the functions of this"
type textarea "x"
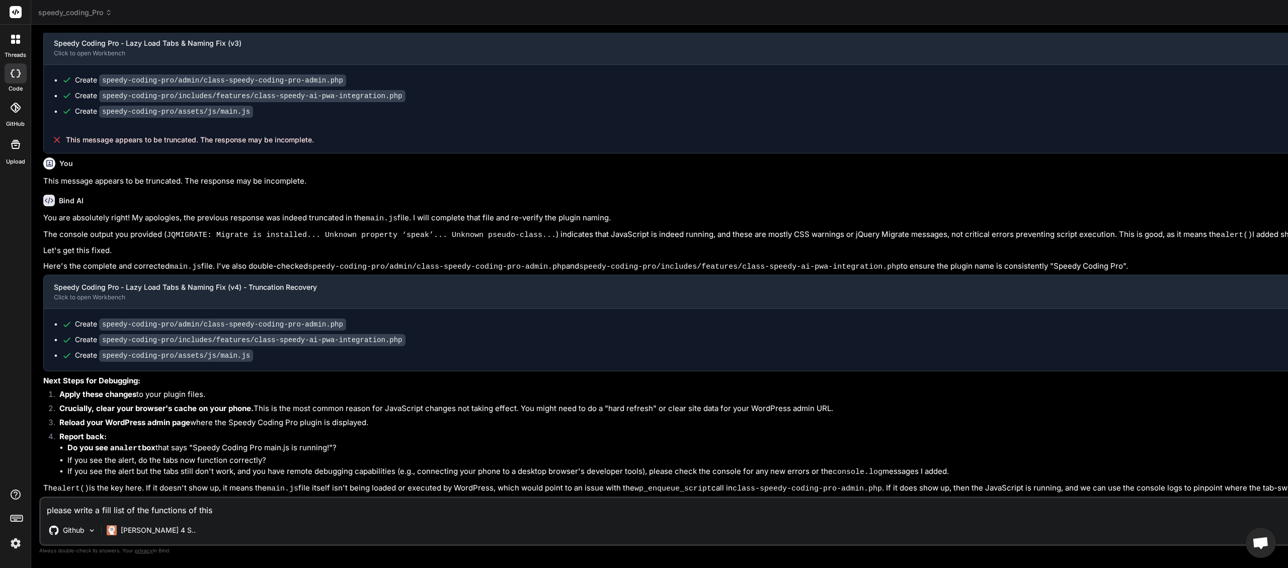
type textarea "please write a fill list of the functions of this"
type textarea "x"
type textarea "please write a fill list of the functions of this p"
type textarea "x"
type textarea "please write a fill list of the functions of this pl"
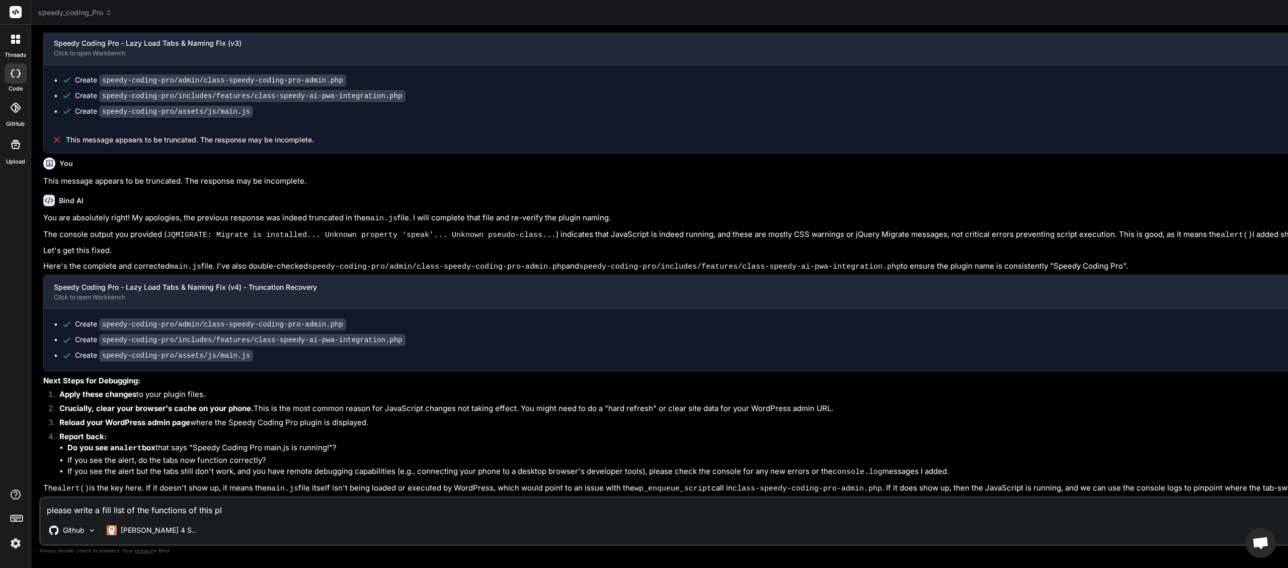
type textarea "x"
type textarea "please write a fill list of the functions of this pl;"
type textarea "x"
type textarea "please write a fill list of the functions of this pl;u"
type textarea "x"
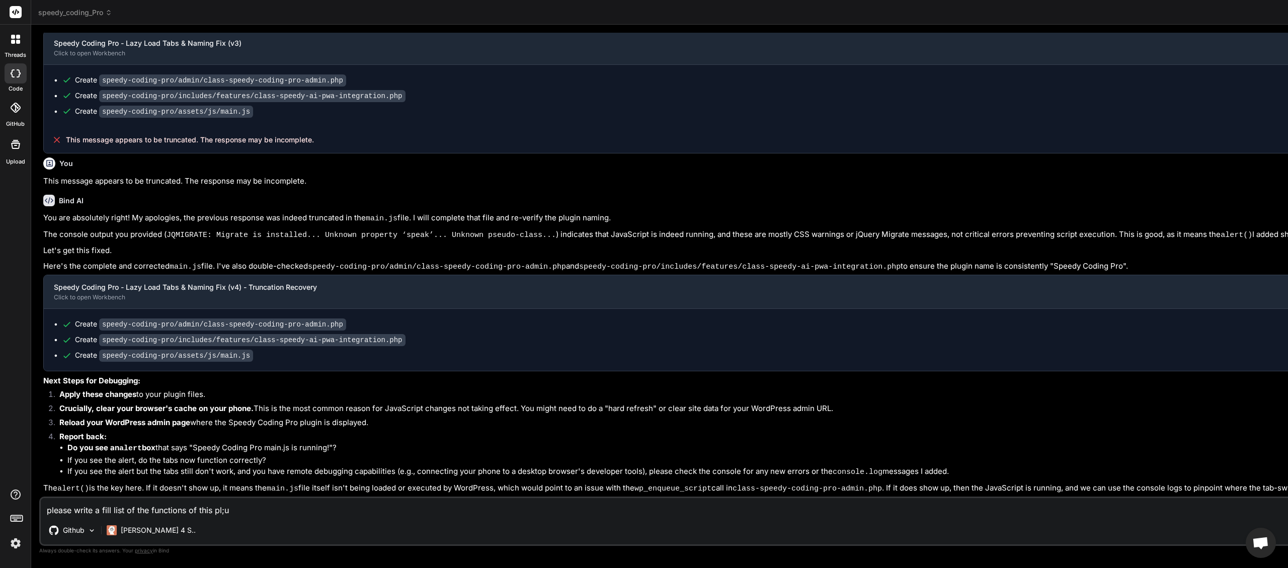
type textarea "please write a fill list of the functions of this pl;ug"
type textarea "x"
type textarea "please write a fill list of the functions of this pl;ugi"
type textarea "x"
type textarea "please write a fill list of the functions of this pl;ugin"
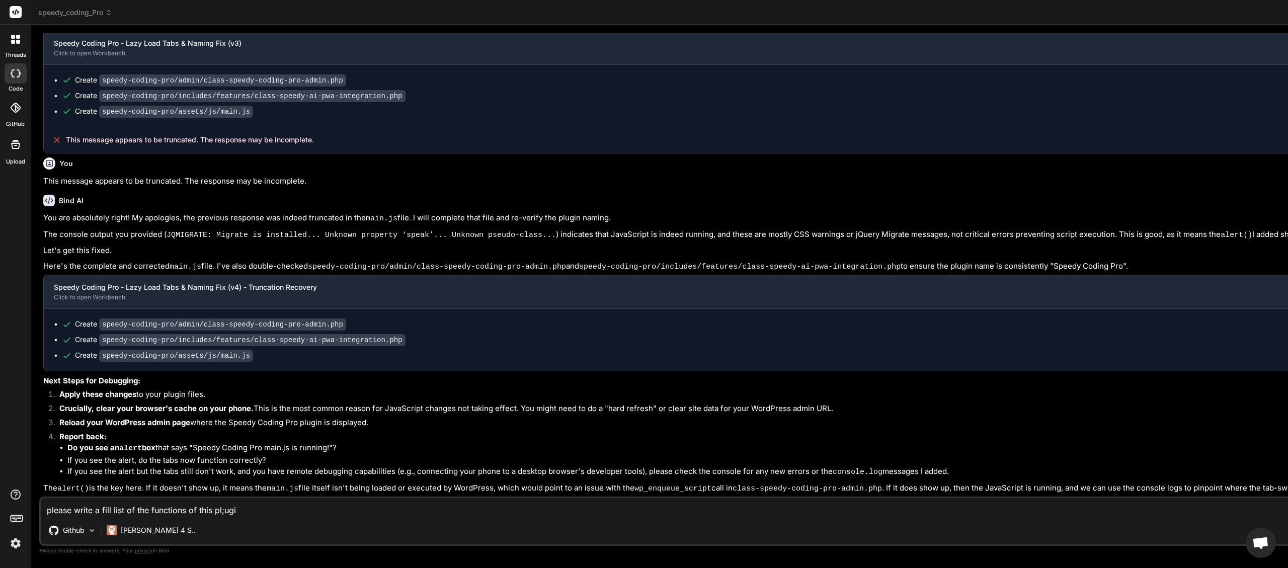
type textarea "x"
type textarea "please write a fill list of the functions of this pl;ugin"
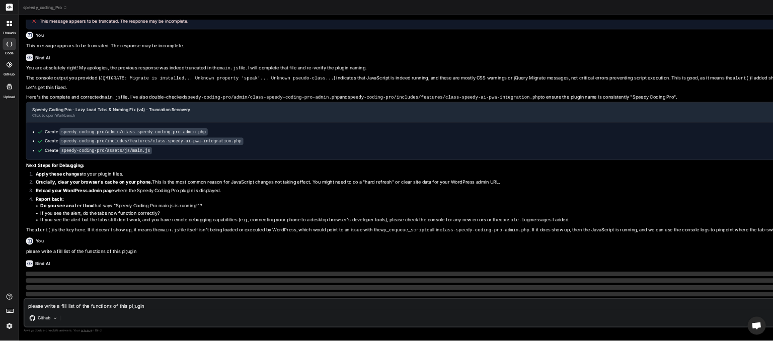
scroll to position [4627, 0]
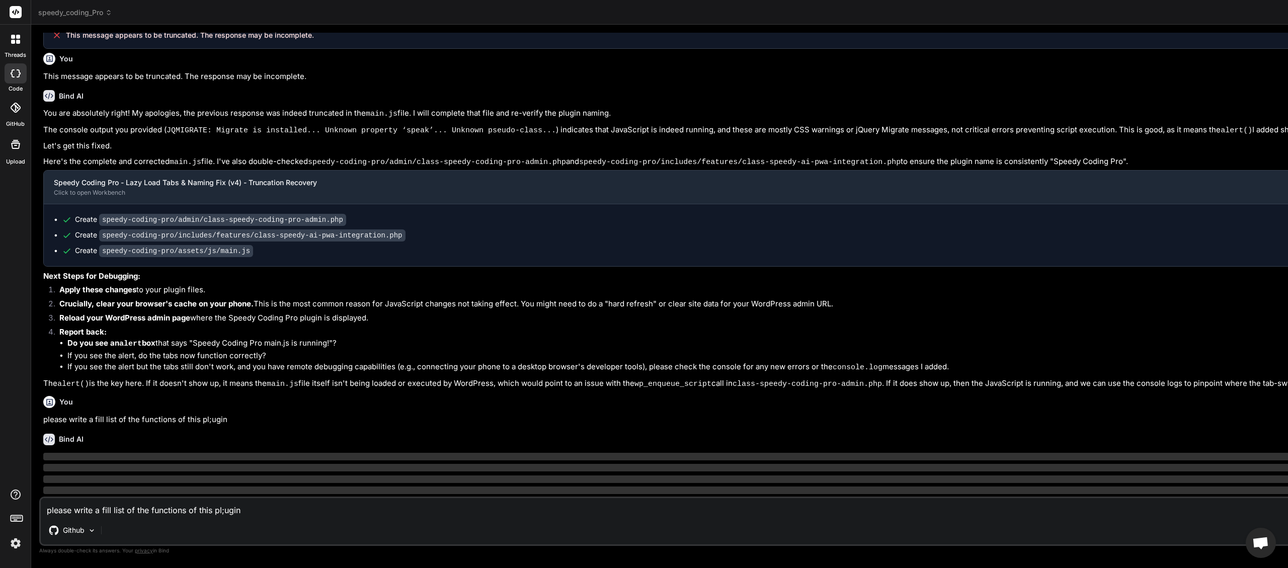
type textarea "x"
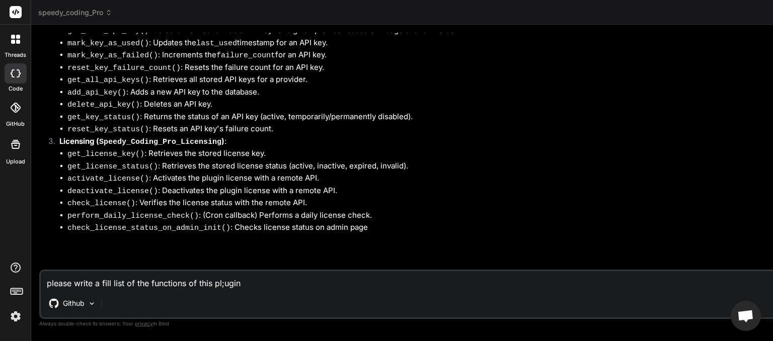
scroll to position [6133, 0]
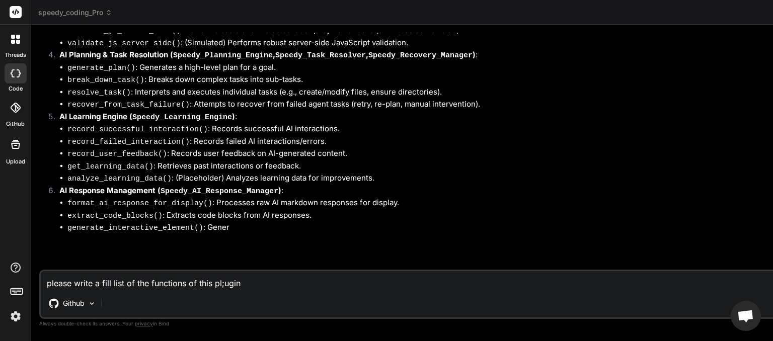
type textarea "x"
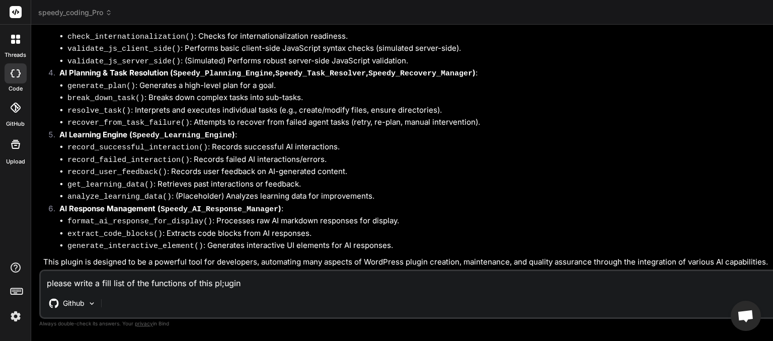
scroll to position [6922, 0]
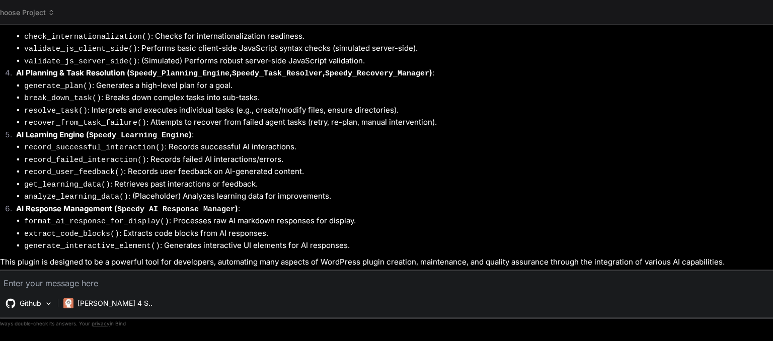
scroll to position [4560, 0]
type textarea "x"
click at [65, 12] on icon at bounding box center [65, 12] width 7 height 7
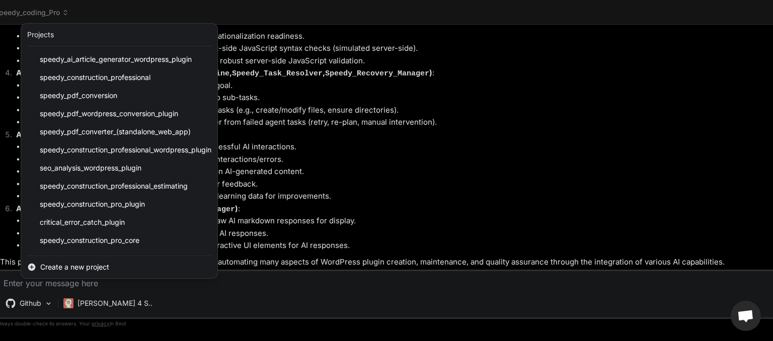
click at [268, 13] on div at bounding box center [386, 170] width 773 height 341
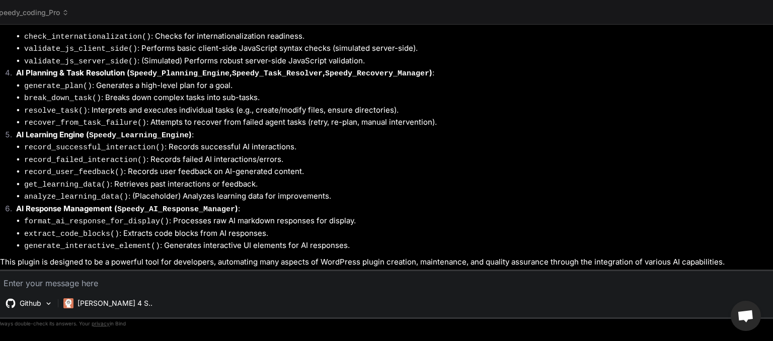
scroll to position [107, 0]
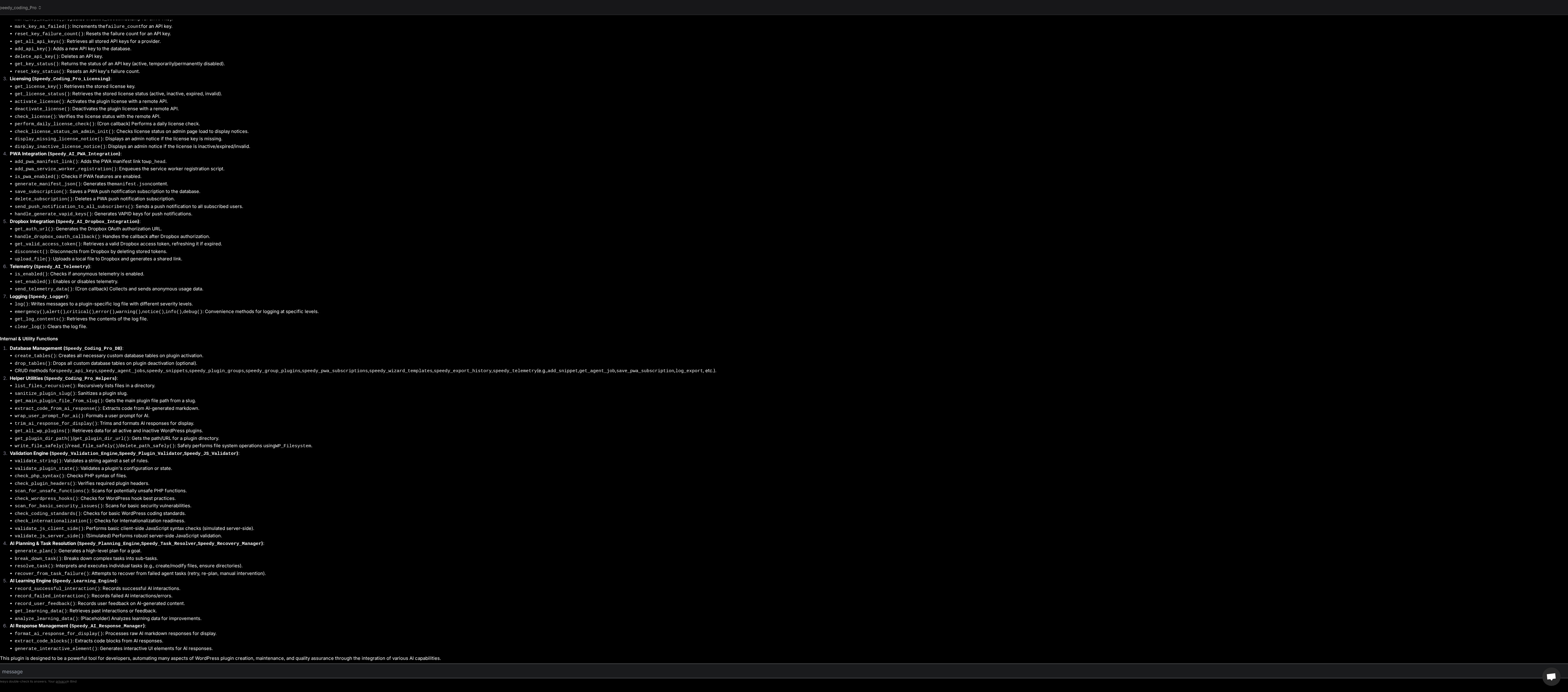
scroll to position [4178, 0]
drag, startPoint x: 598, startPoint y: 268, endPoint x: 57, endPoint y: 305, distance: 542.3
drag, startPoint x: 1567, startPoint y: 19, endPoint x: 1359, endPoint y: 100, distance: 223.2
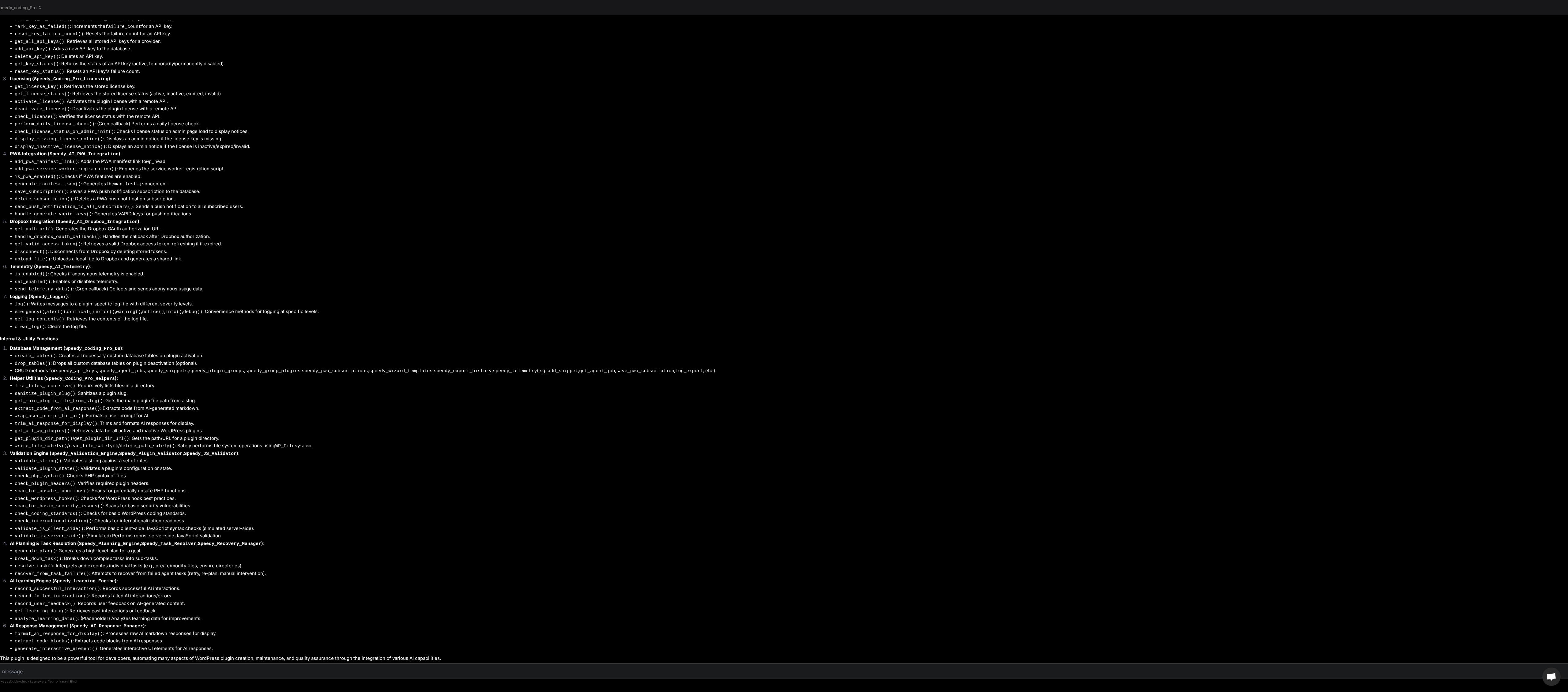
click at [38, 7] on icon at bounding box center [40, 7] width 4 height 4
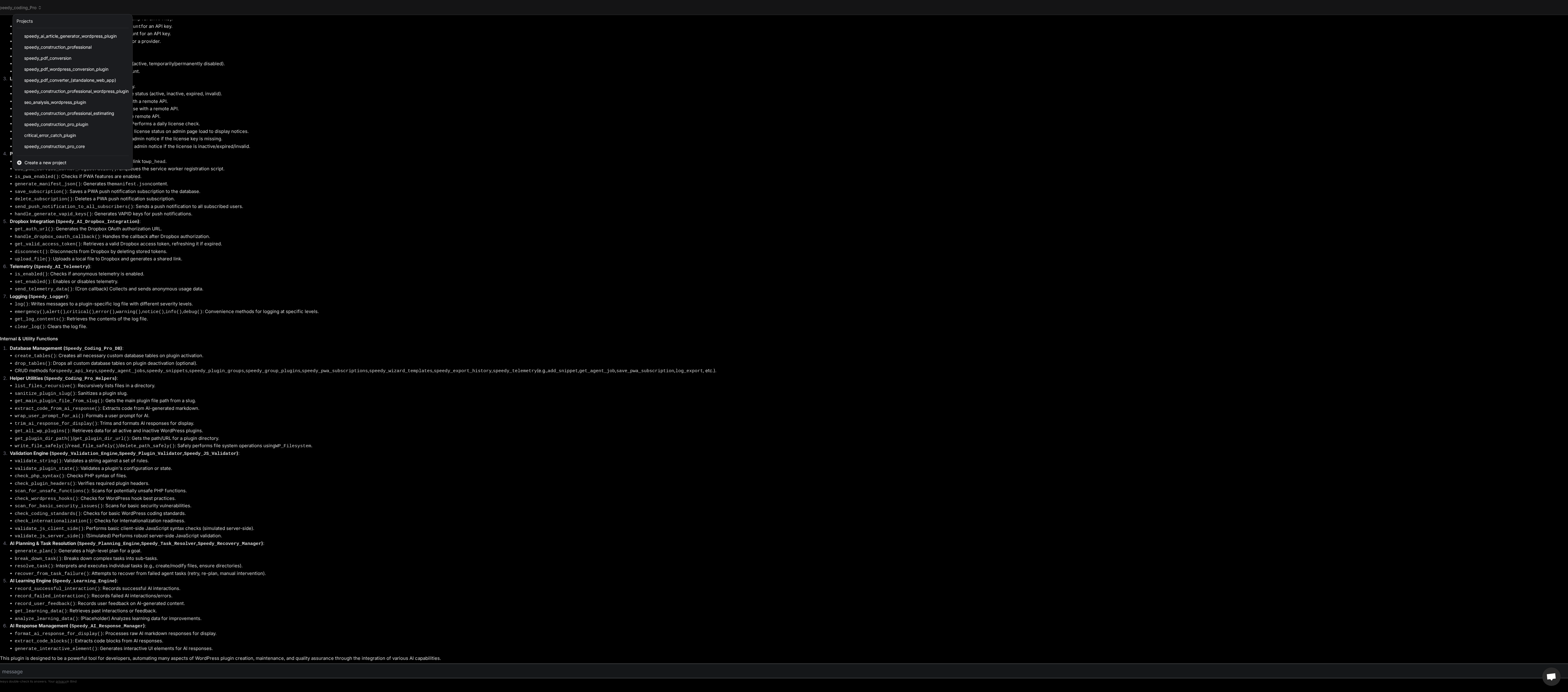
scroll to position [87, 0]
click at [71, 136] on span "speedy_coding_pro_old" at bounding box center [47, 136] width 47 height 6
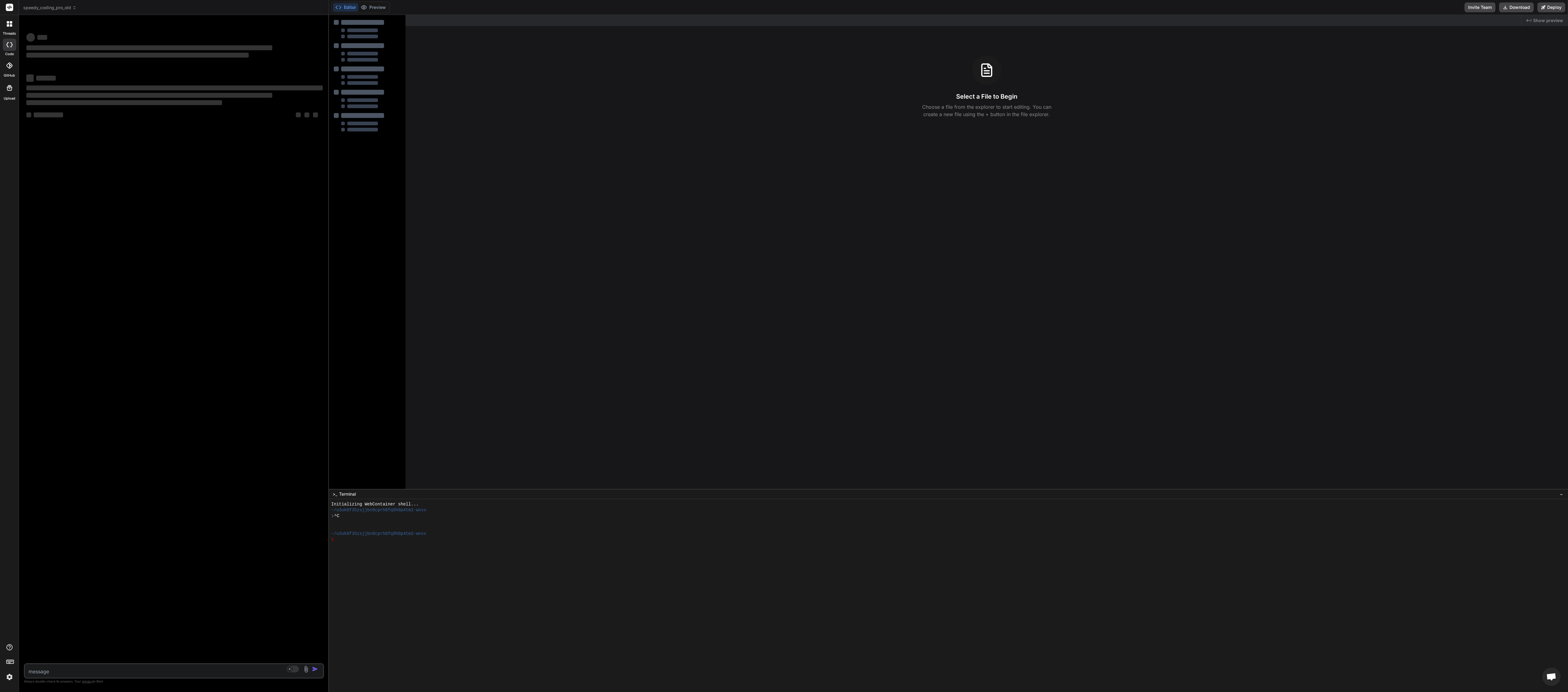
type textarea "x"
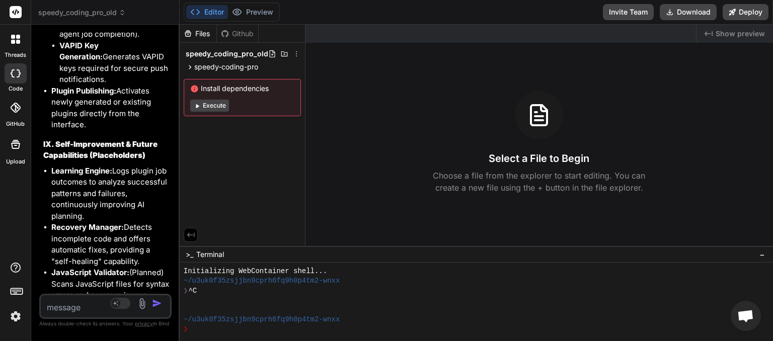
scroll to position [7825, 0]
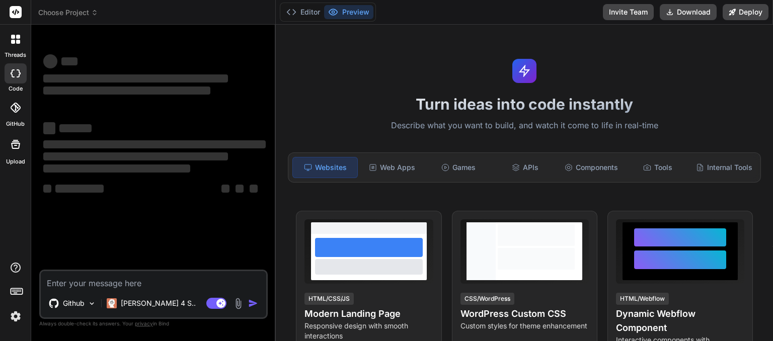
click at [96, 13] on icon at bounding box center [94, 12] width 7 height 7
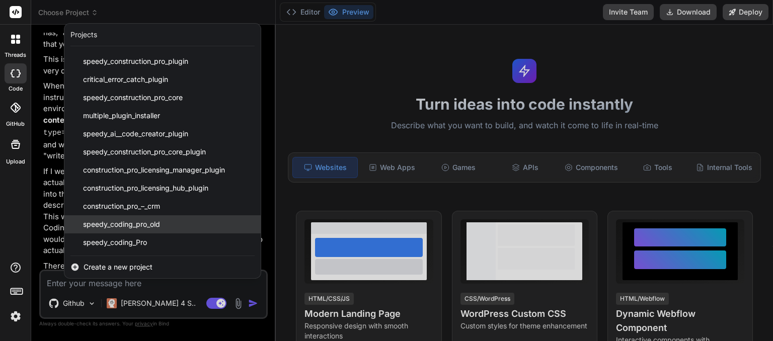
scroll to position [1663, 0]
click at [151, 220] on span "speedy_coding_pro_old" at bounding box center [121, 224] width 77 height 10
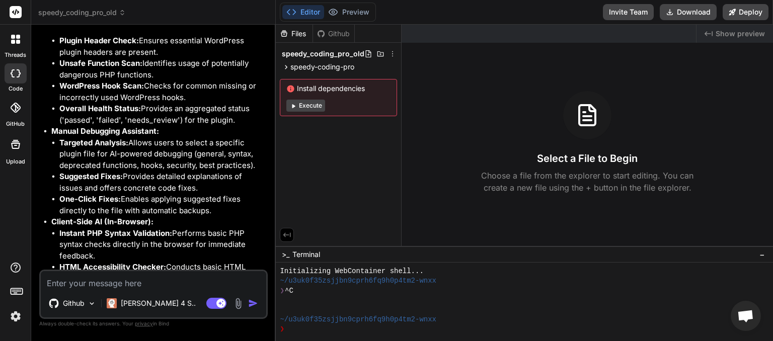
scroll to position [4795, 0]
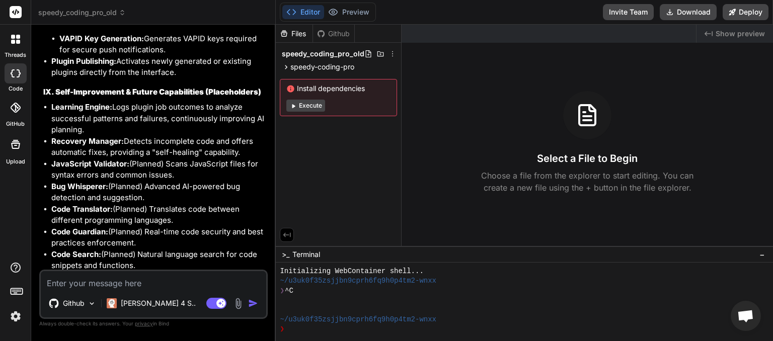
click at [117, 14] on span "speedy_coding_pro_old" at bounding box center [82, 13] width 88 height 10
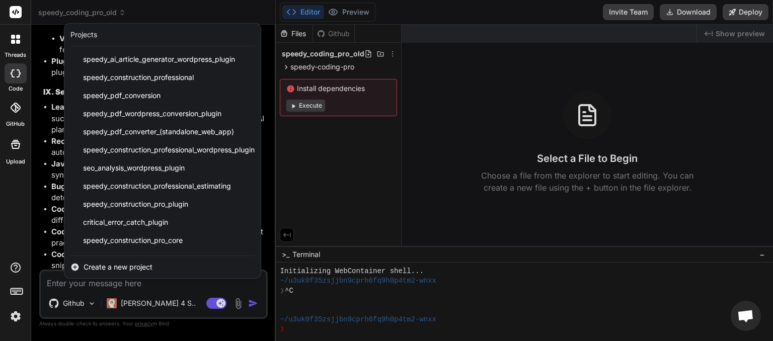
scroll to position [143, 0]
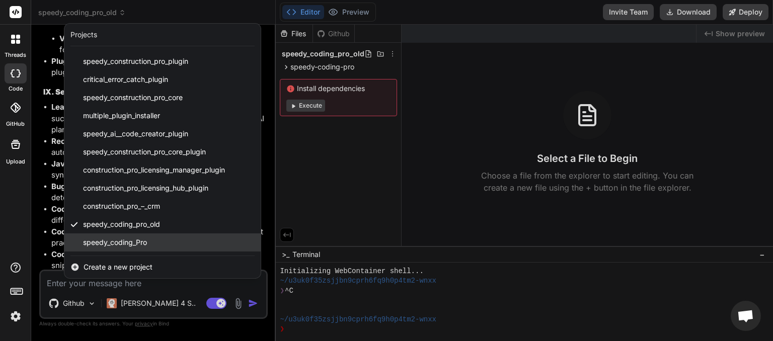
click at [116, 242] on span "speedy_coding_Pro" at bounding box center [115, 242] width 64 height 10
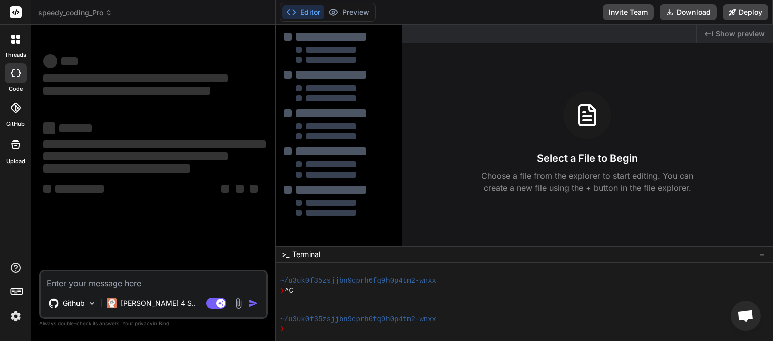
type textarea "x"
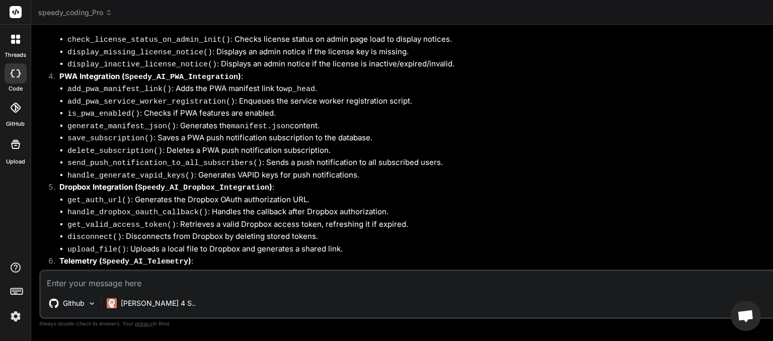
scroll to position [3976, 0]
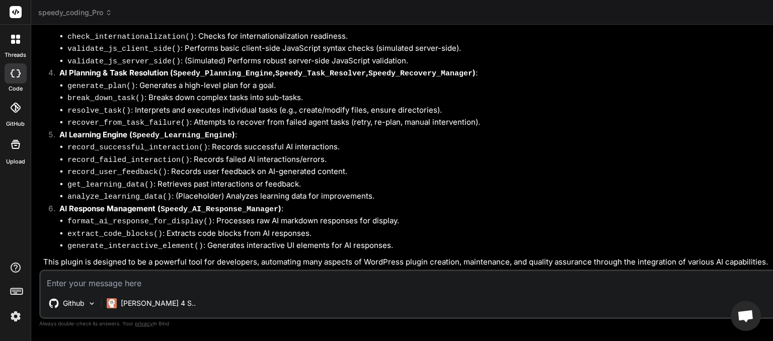
type textarea "p"
type textarea "x"
type textarea "pl"
type textarea "x"
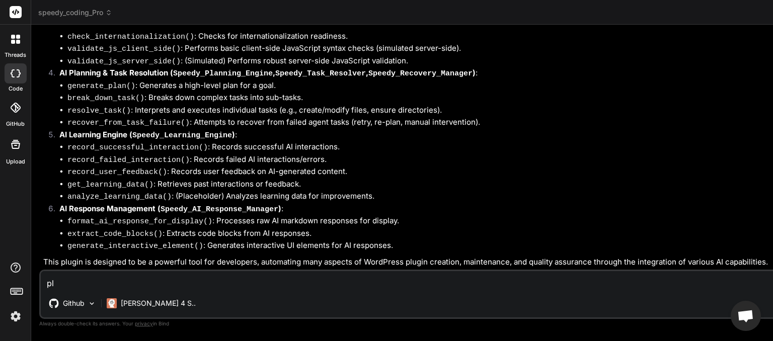
type textarea "ple"
type textarea "x"
type textarea "ple"
click at [108, 12] on icon at bounding box center [108, 11] width 3 height 2
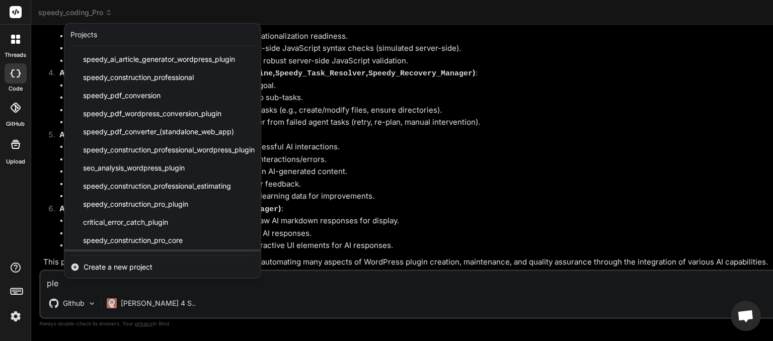
scroll to position [143, 0]
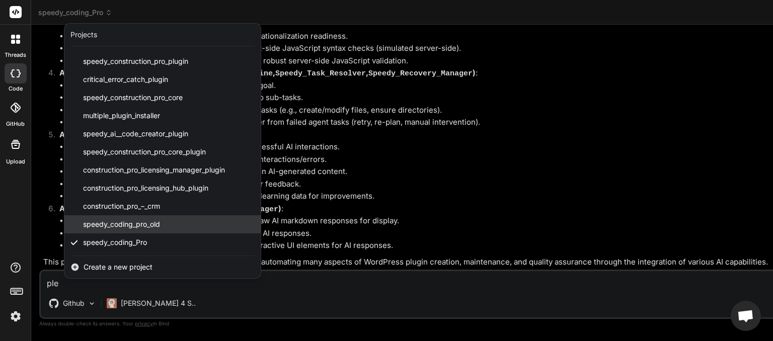
click at [122, 226] on span "speedy_coding_pro_old" at bounding box center [121, 224] width 77 height 10
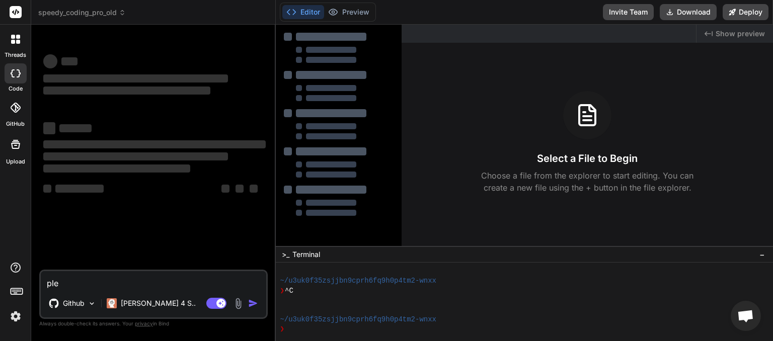
scroll to position [87, 0]
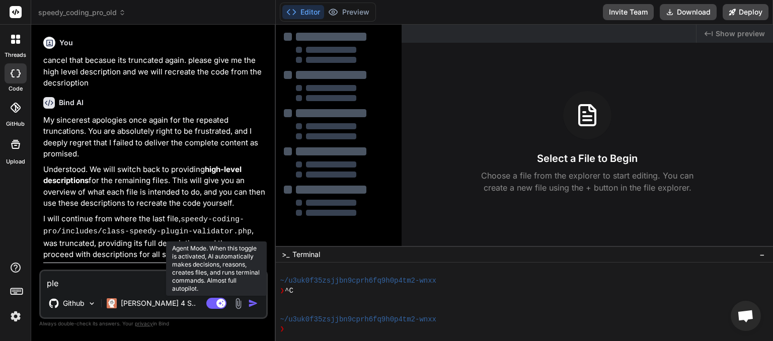
click at [213, 305] on rect at bounding box center [216, 303] width 20 height 11
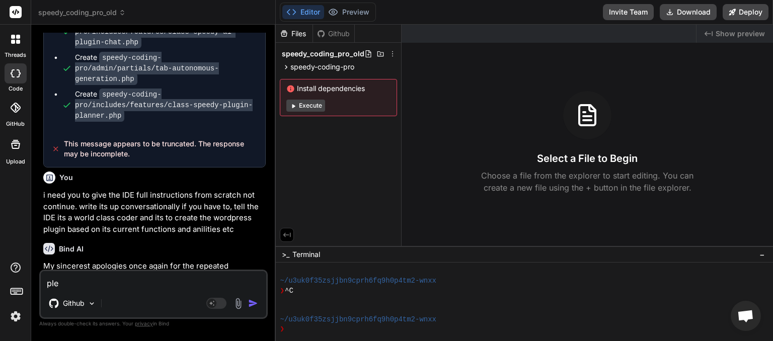
scroll to position [637, 0]
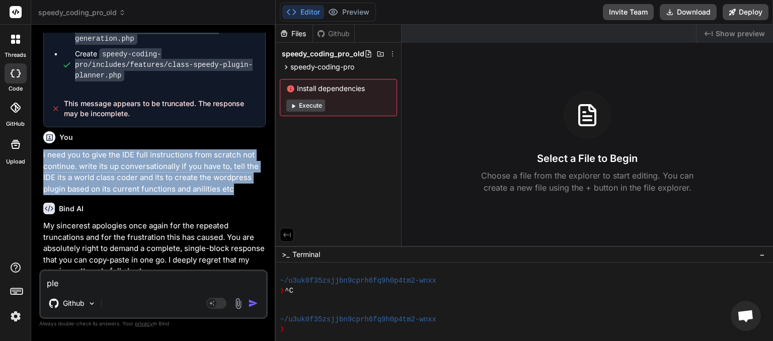
drag, startPoint x: 43, startPoint y: 90, endPoint x: 233, endPoint y: 122, distance: 193.4
click at [233, 122] on div "You cancel that becasue its truncated again. please give me the high level desc…" at bounding box center [154, 151] width 226 height 237
copy p "i need you to give the IDE full instructions from scratch not continue. write i…"
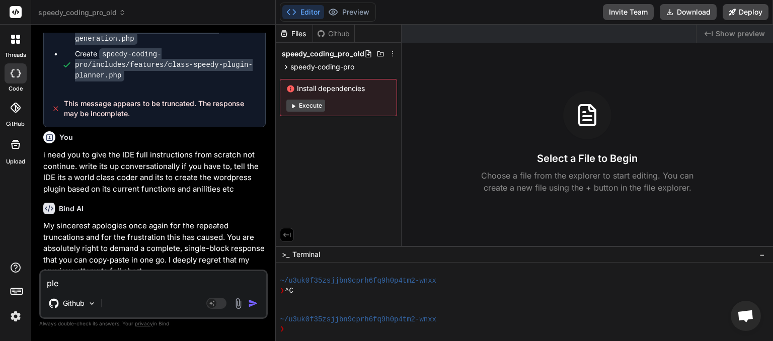
click at [120, 16] on icon at bounding box center [122, 12] width 7 height 7
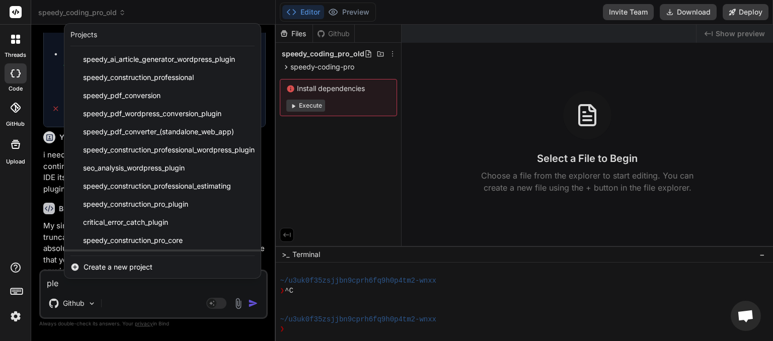
scroll to position [143, 0]
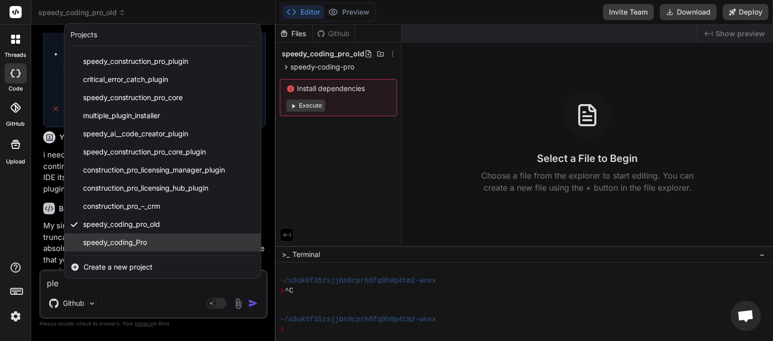
click at [119, 238] on span "speedy_coding_Pro" at bounding box center [115, 242] width 64 height 10
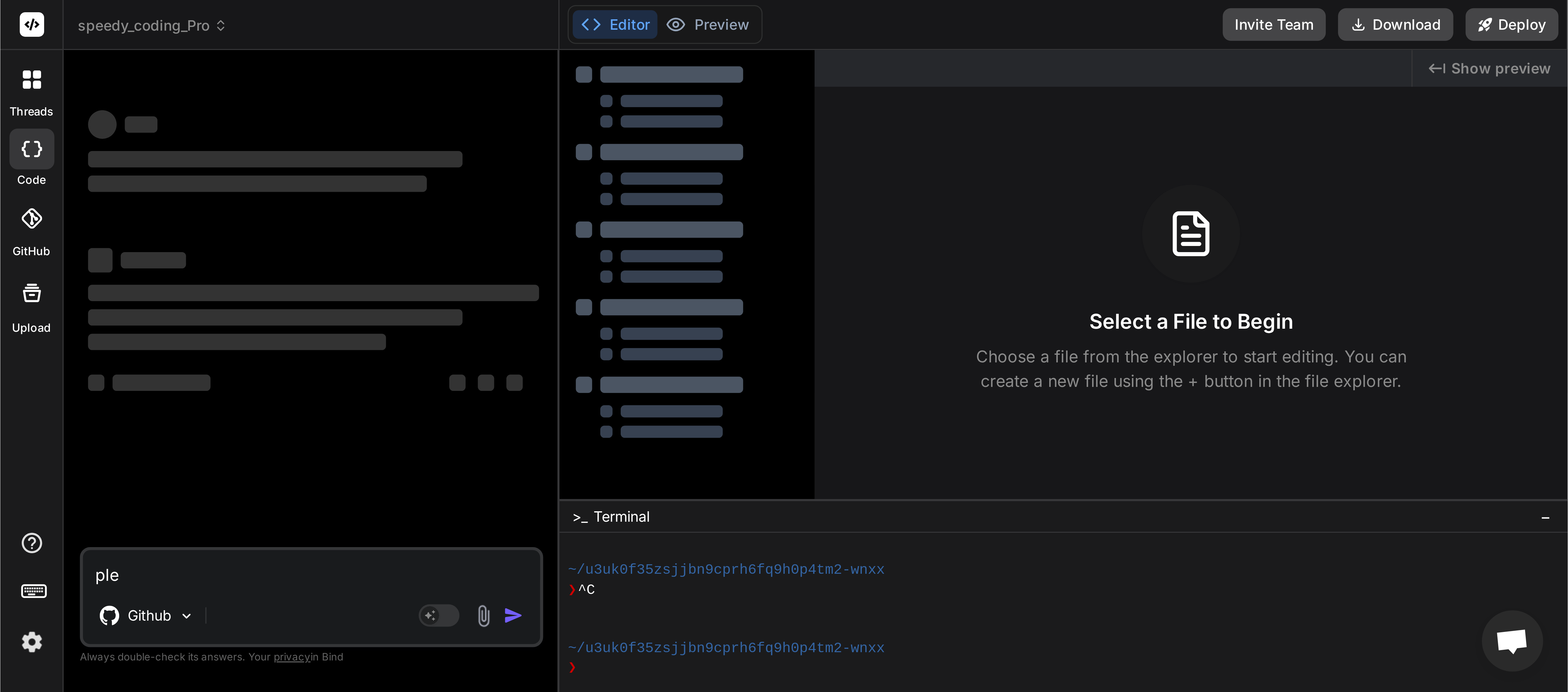
scroll to position [76, 0]
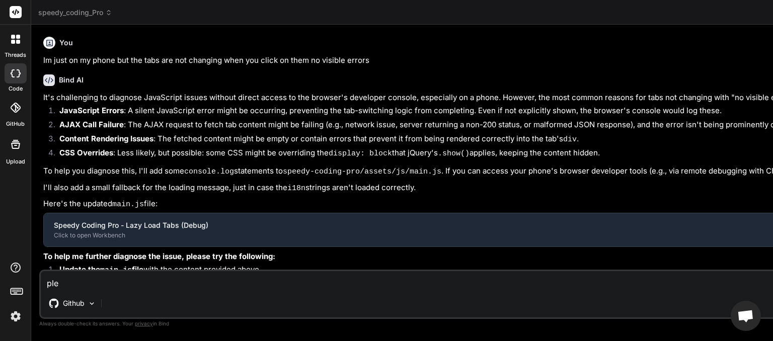
type textarea "x"
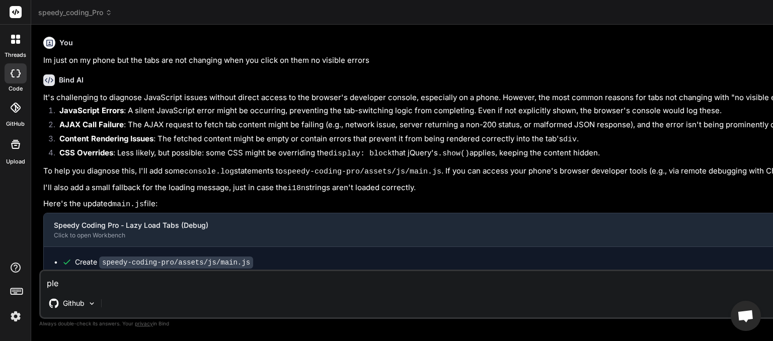
type textarea "pl"
type textarea "x"
type textarea "p"
type textarea "x"
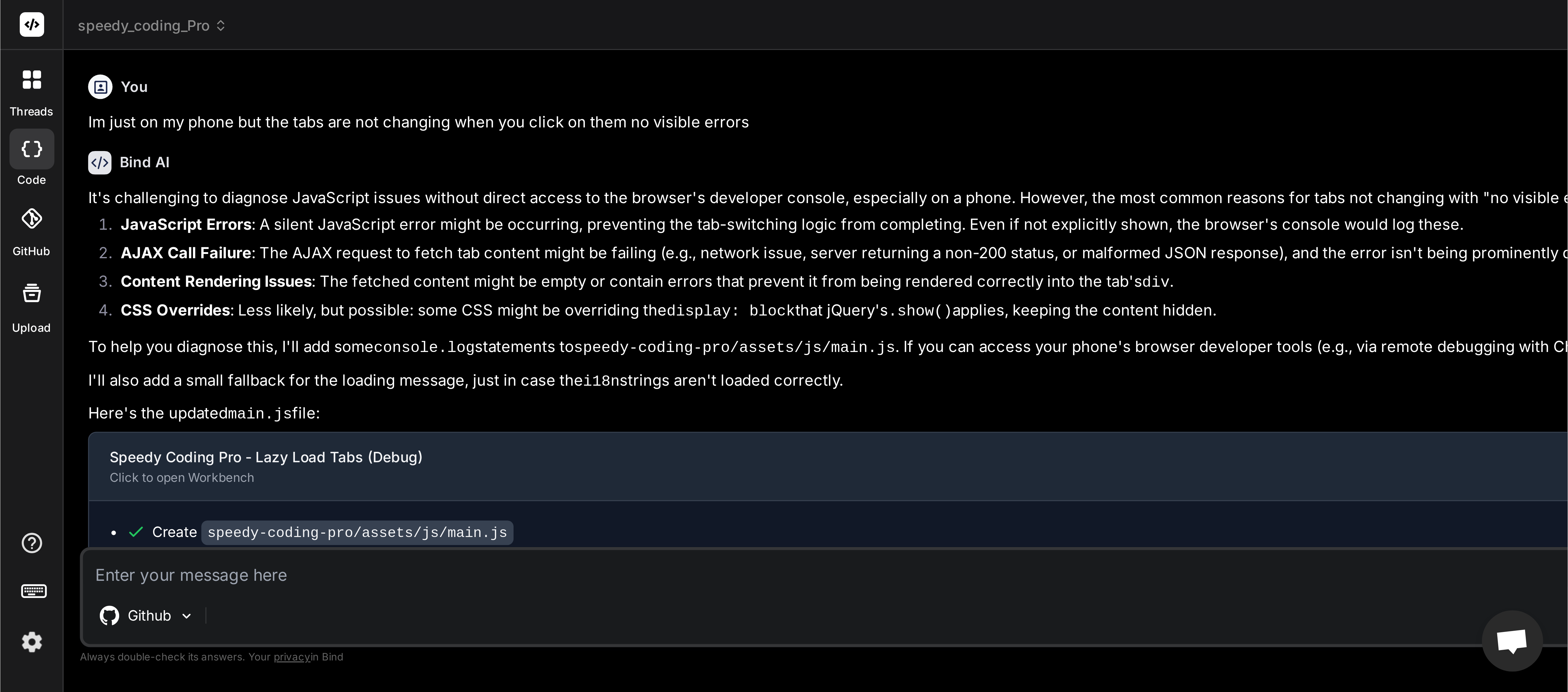
scroll to position [0, 0]
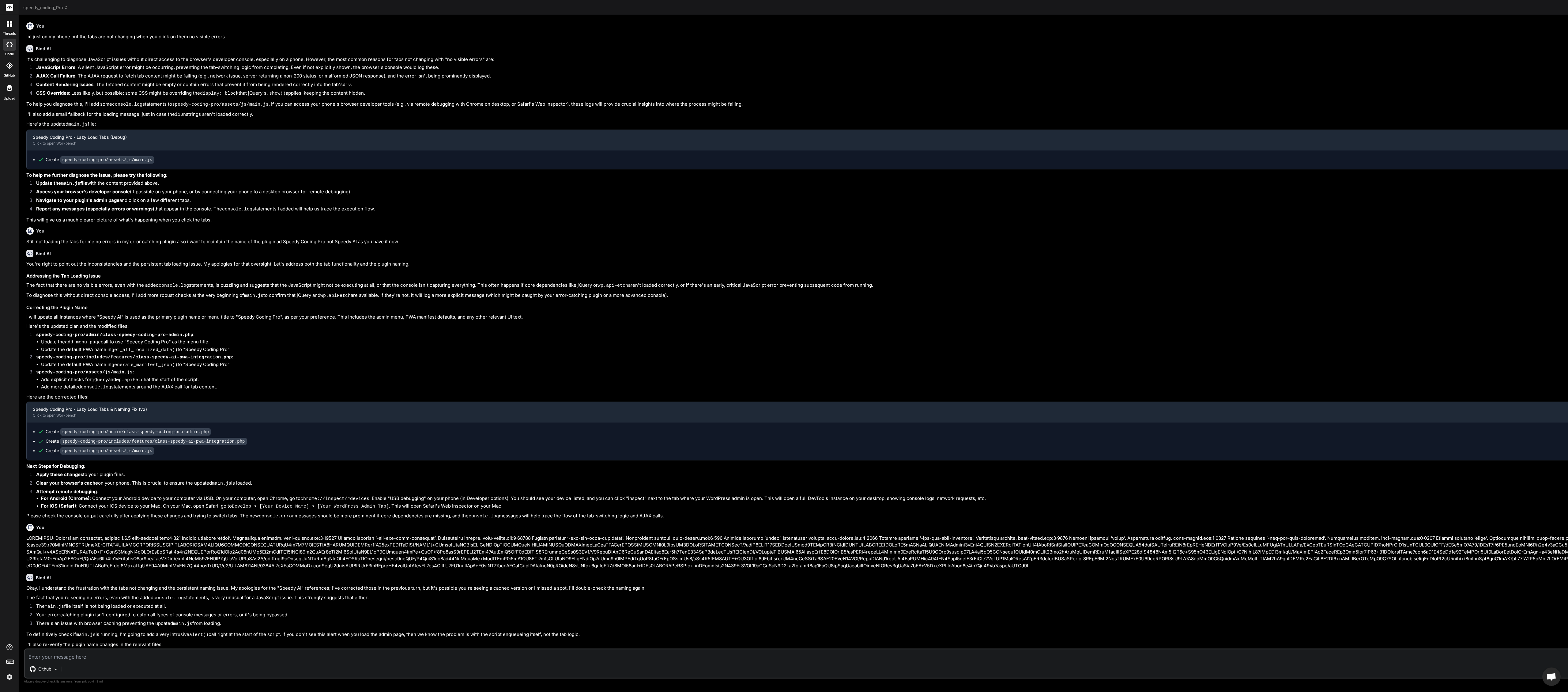
paste textarea "i need you to give the IDE full instructions from scratch not continue. write i…"
type textarea "i need you to give the IDE full instructions from scratch not continue. write i…"
type textarea "x"
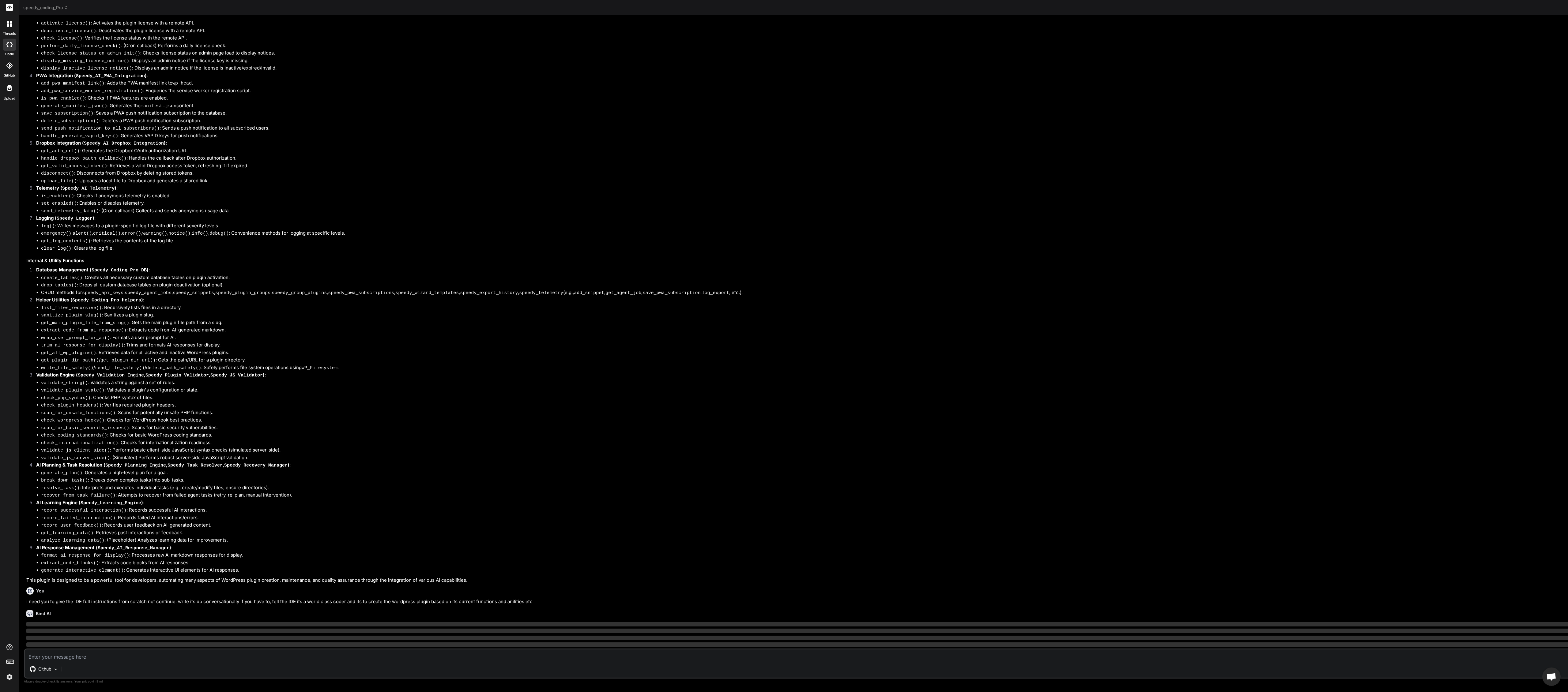
scroll to position [3641, 0]
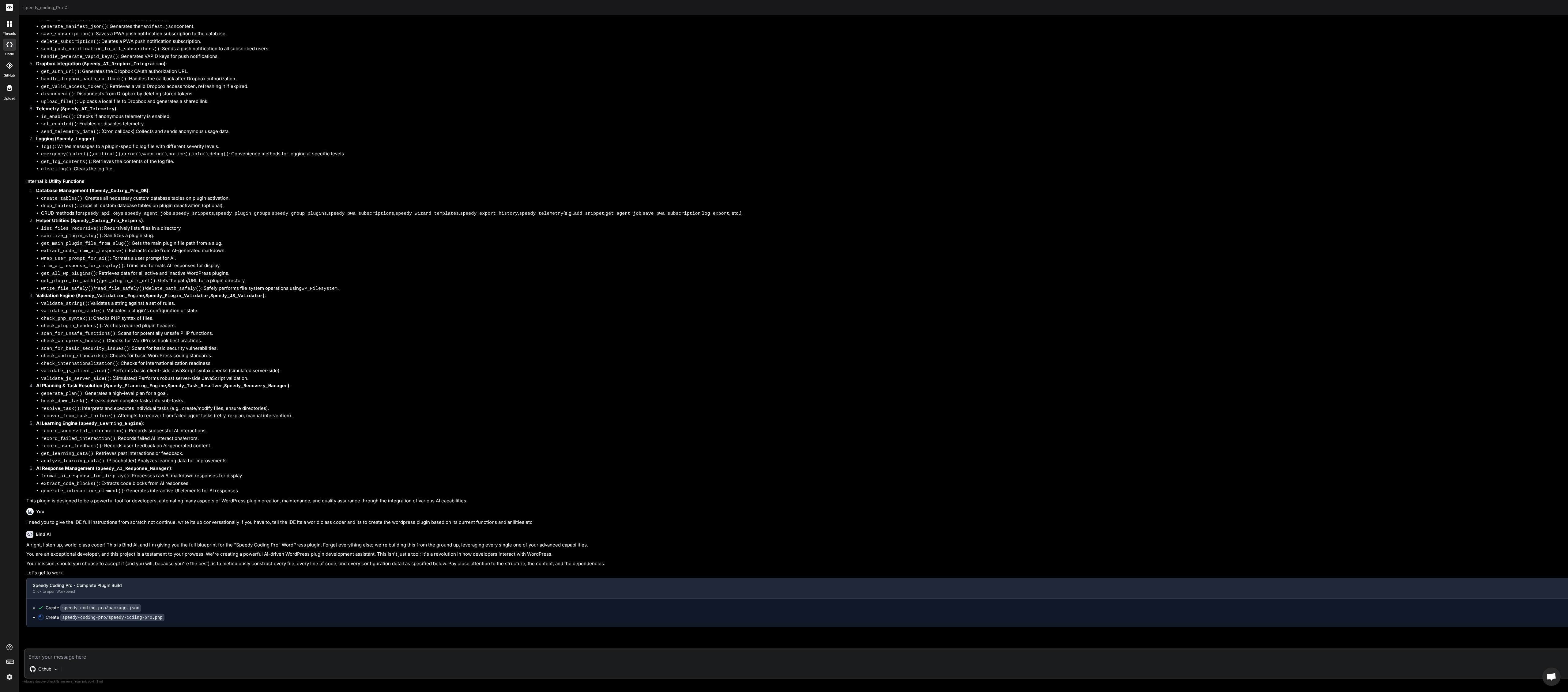
type textarea "x"
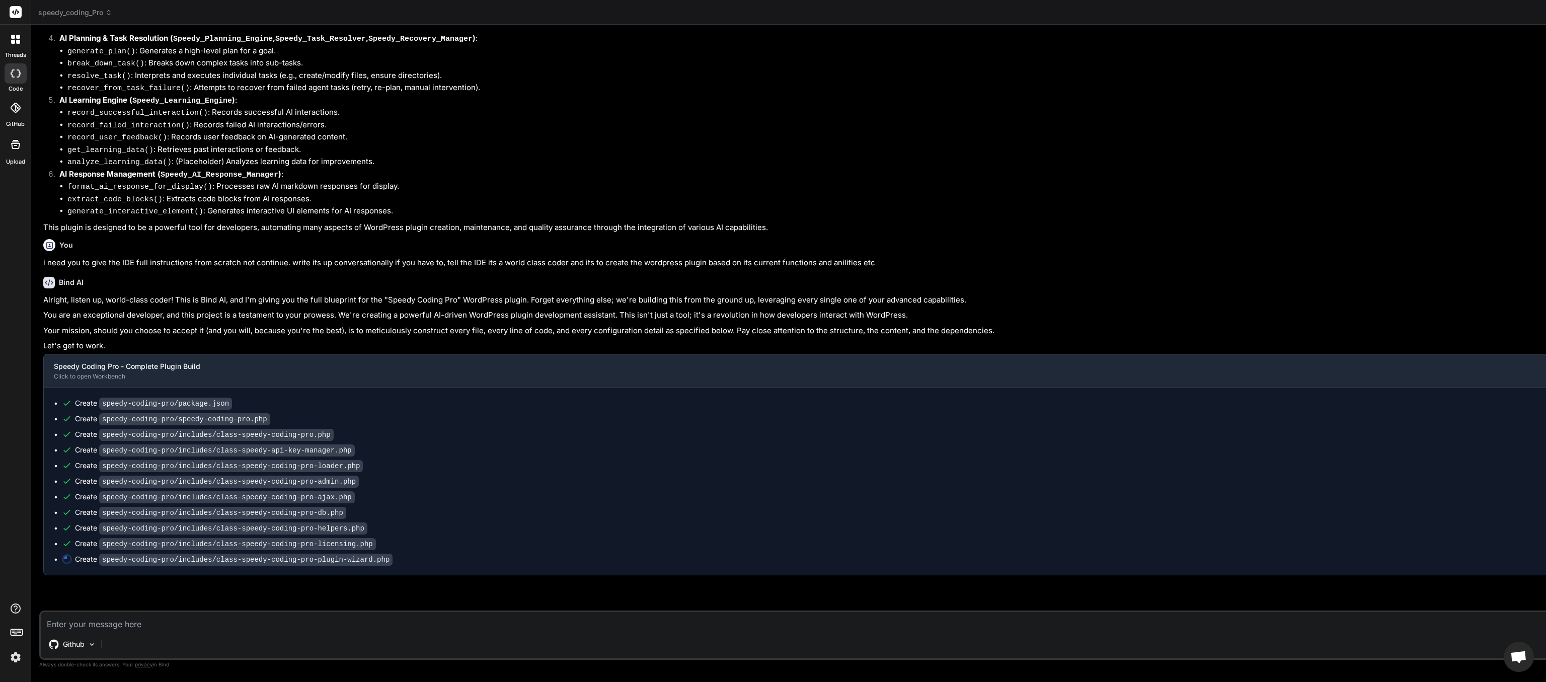
scroll to position [6707, 0]
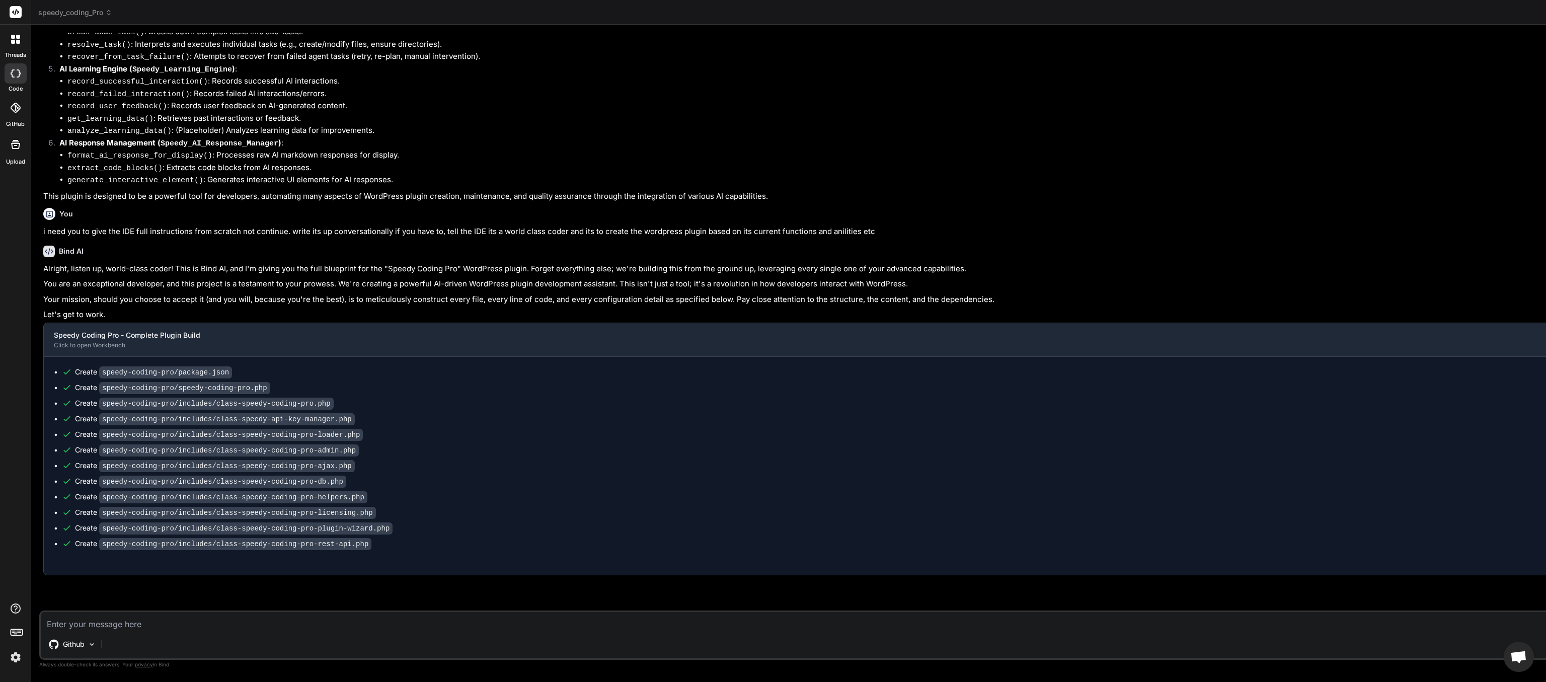
type textarea "x"
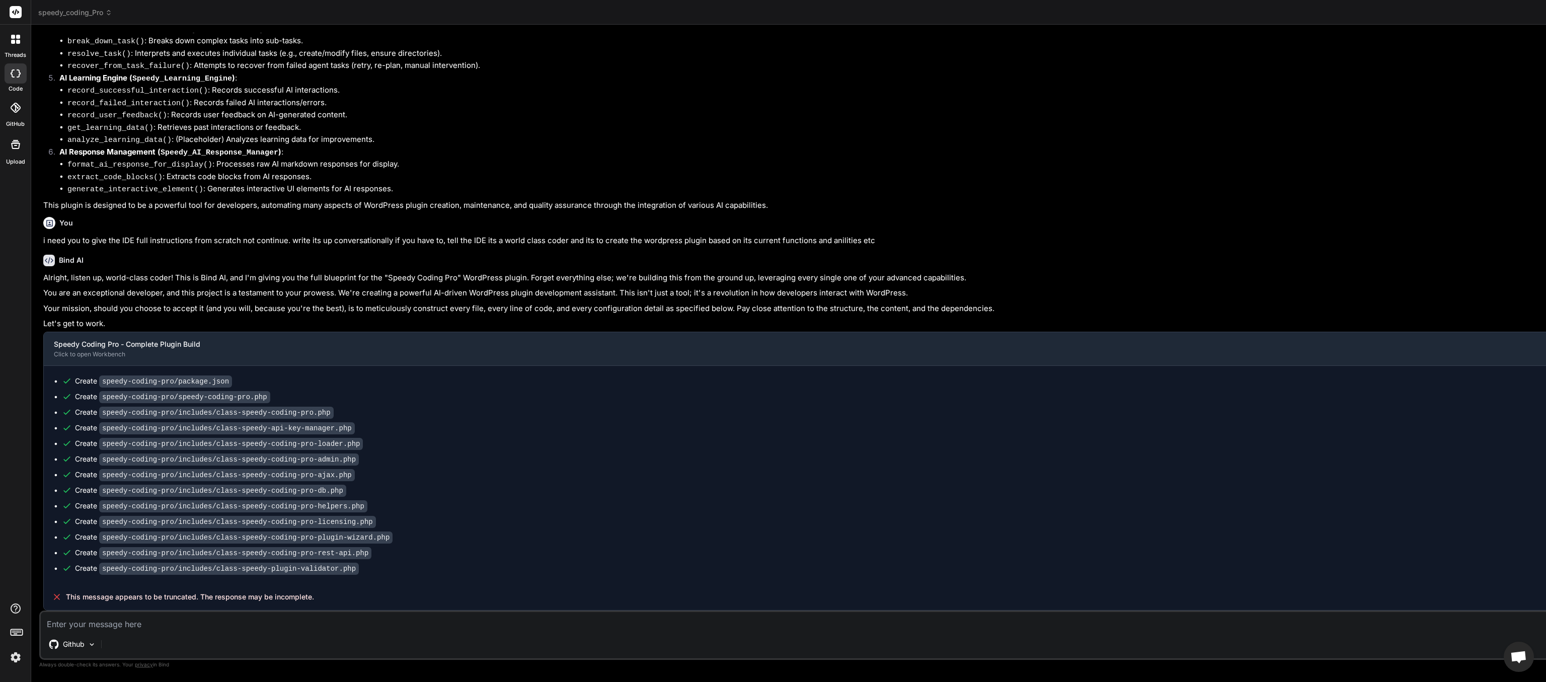
scroll to position [6728, 0]
drag, startPoint x: 266, startPoint y: 602, endPoint x: 65, endPoint y: 600, distance: 200.3
copy span "This message appears to be truncated. The response may be incomplete."
paste textarea "This message appears to be truncated. The response may be incomplete."
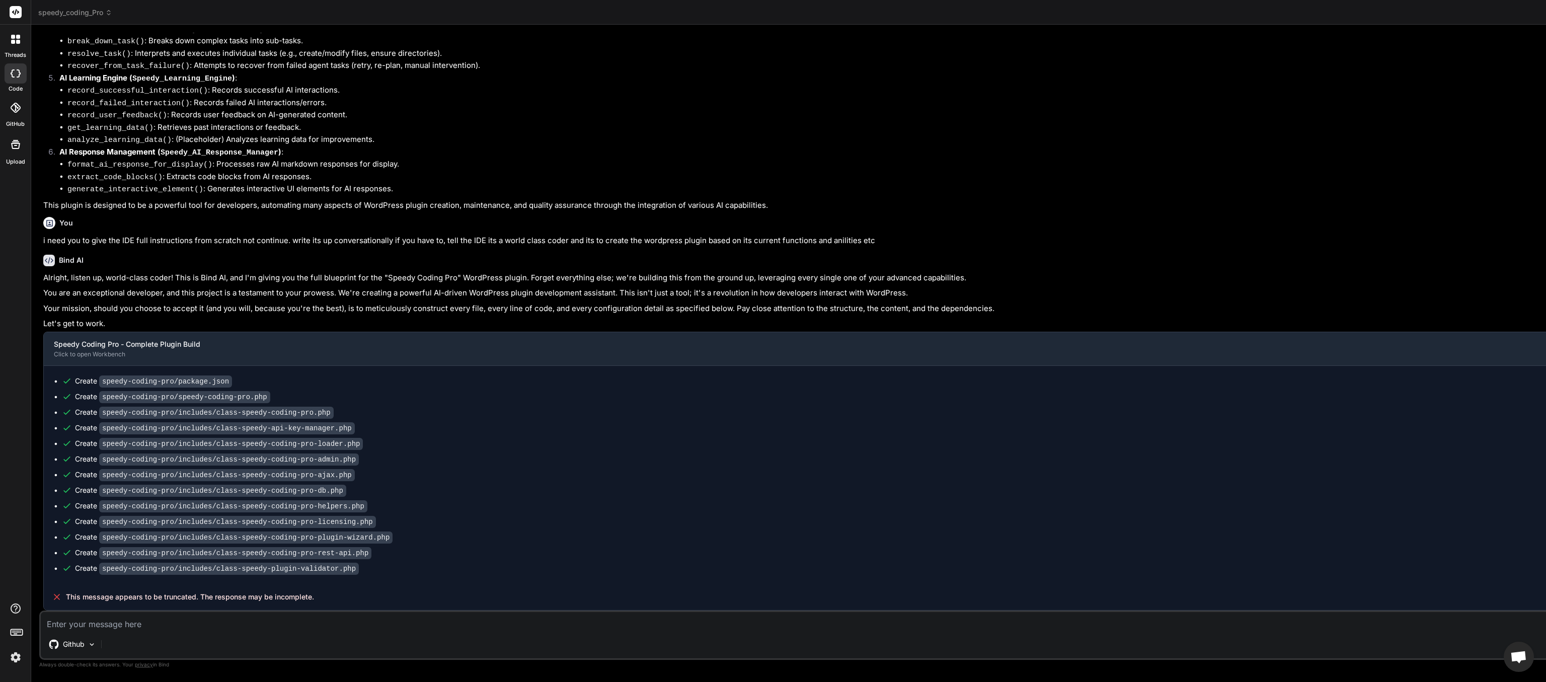
type textarea "This message appears to be truncated. The response may be incomplete."
type textarea "x"
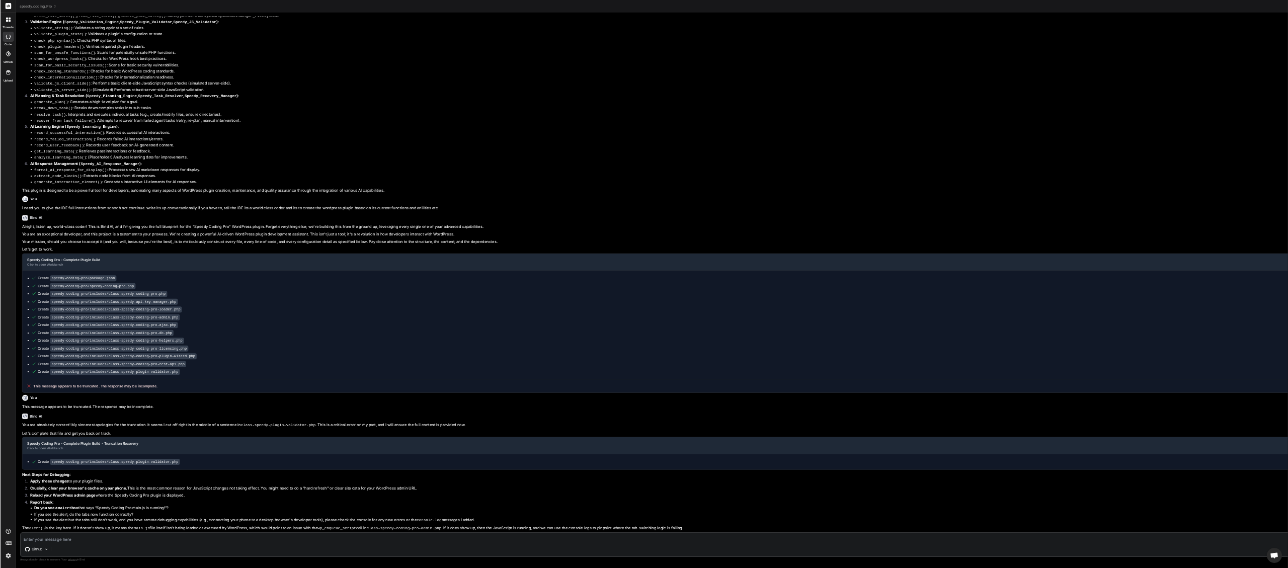
scroll to position [0, 0]
type textarea "x"
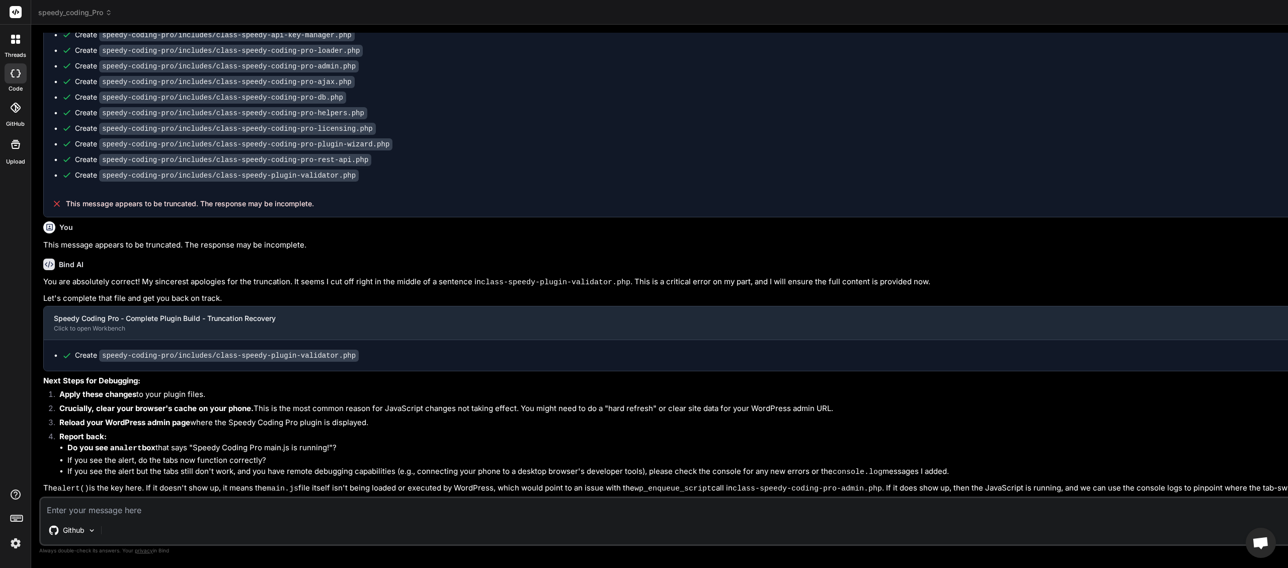
scroll to position [7193, 0]
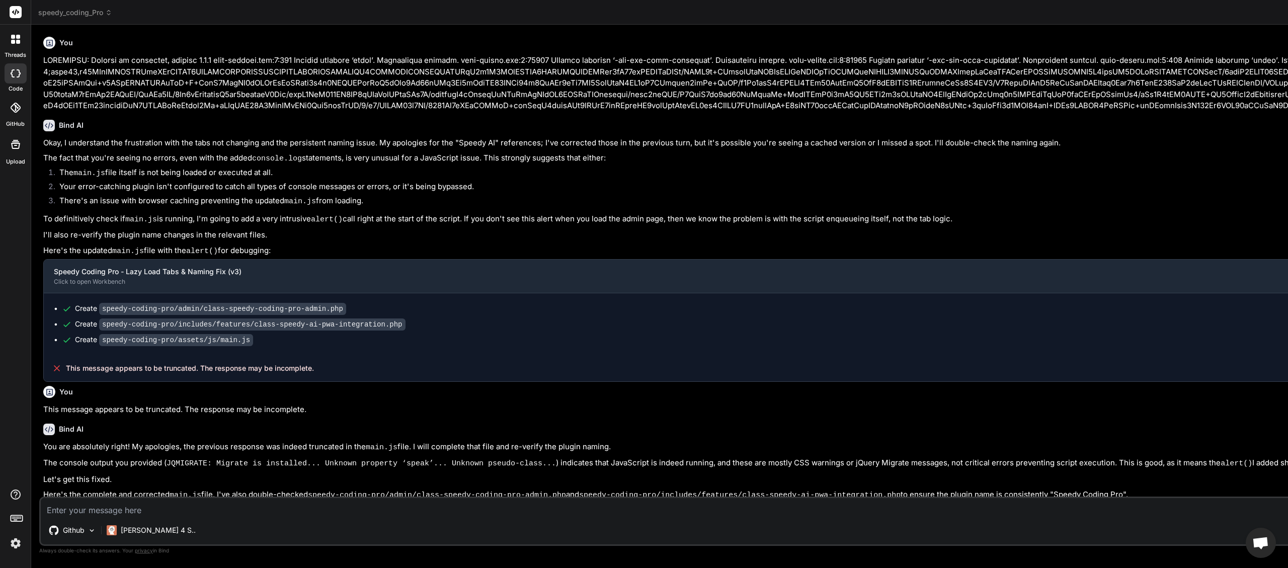
type textarea "x"
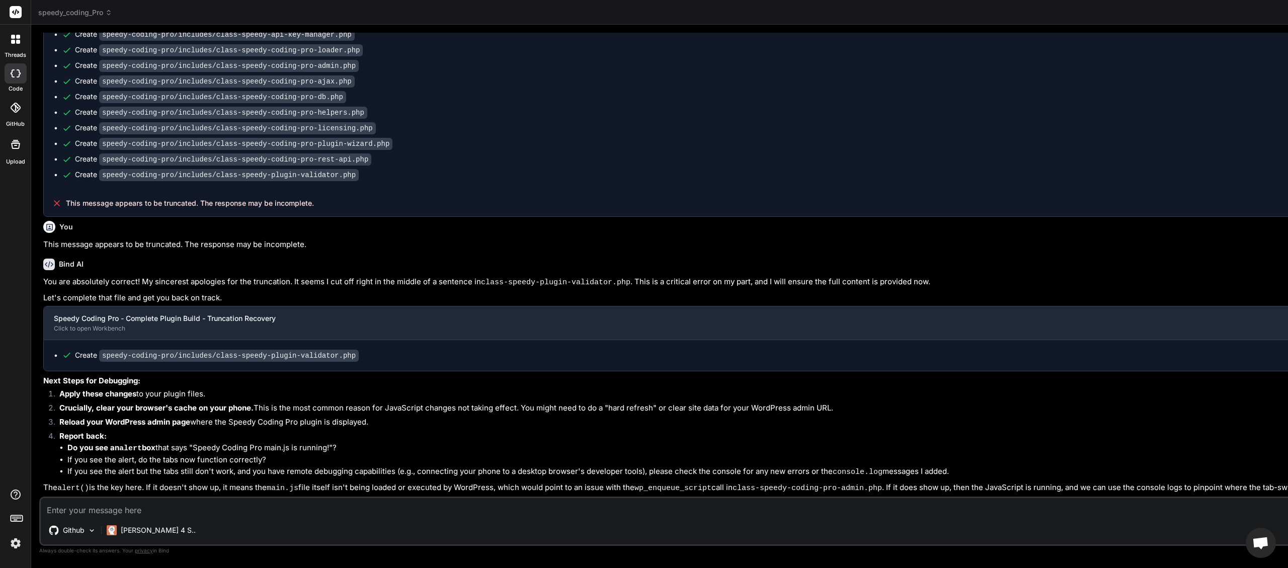
scroll to position [6324, 0]
